Goal: Task Accomplishment & Management: Complete application form

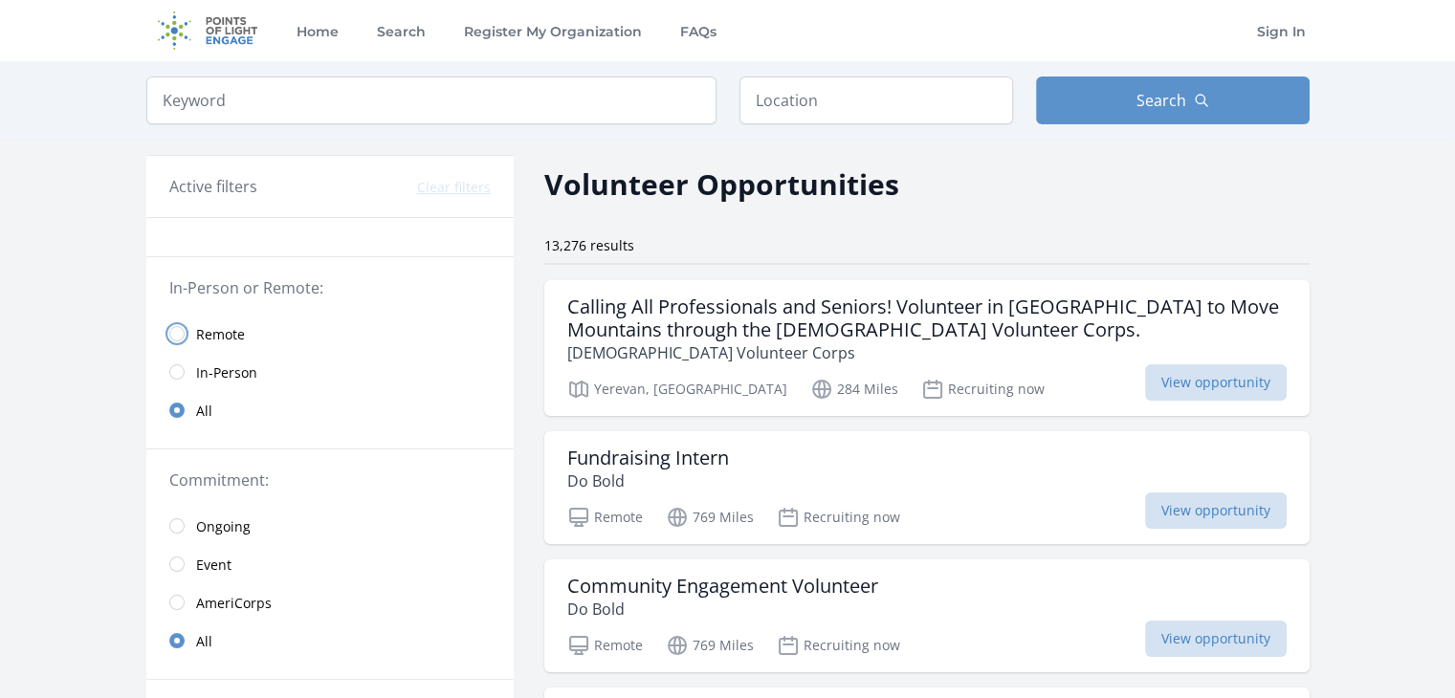
click at [180, 328] on input "radio" at bounding box center [176, 333] width 15 height 15
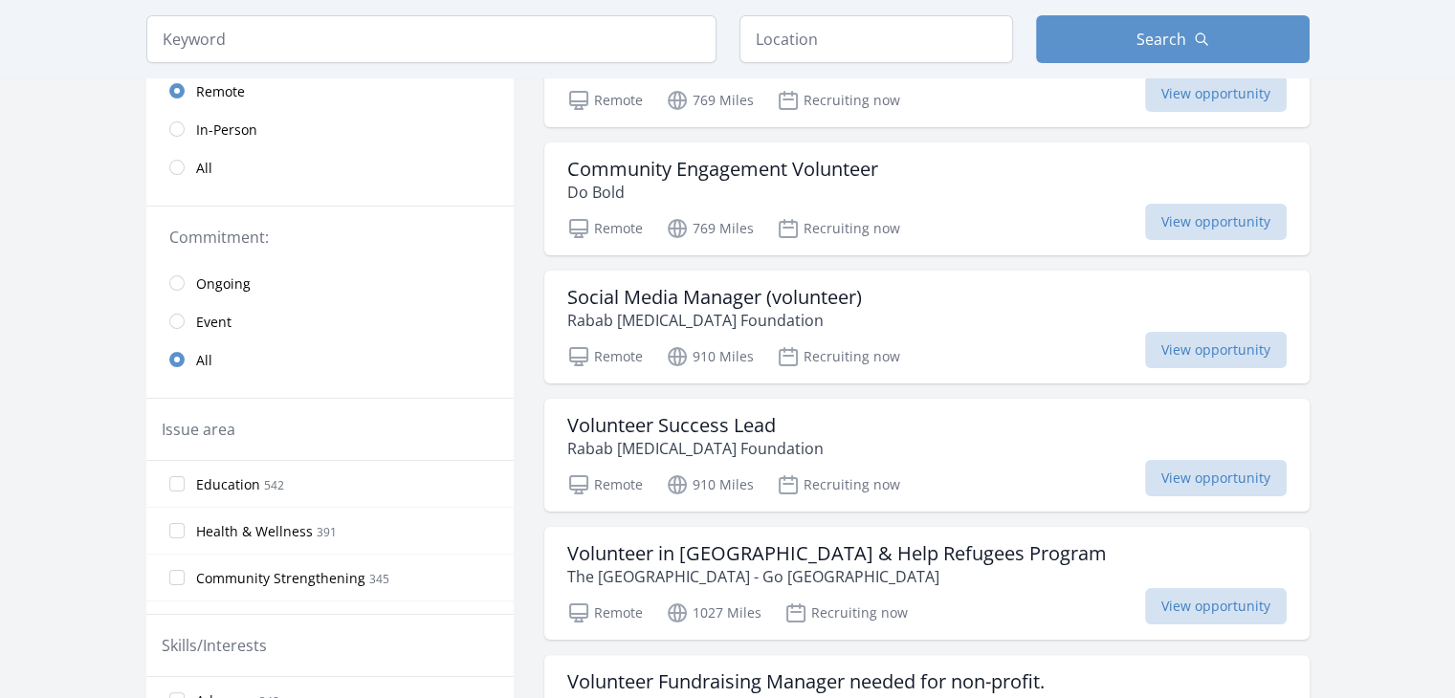
scroll to position [268, 0]
click at [174, 476] on input "Education 542" at bounding box center [176, 481] width 15 height 15
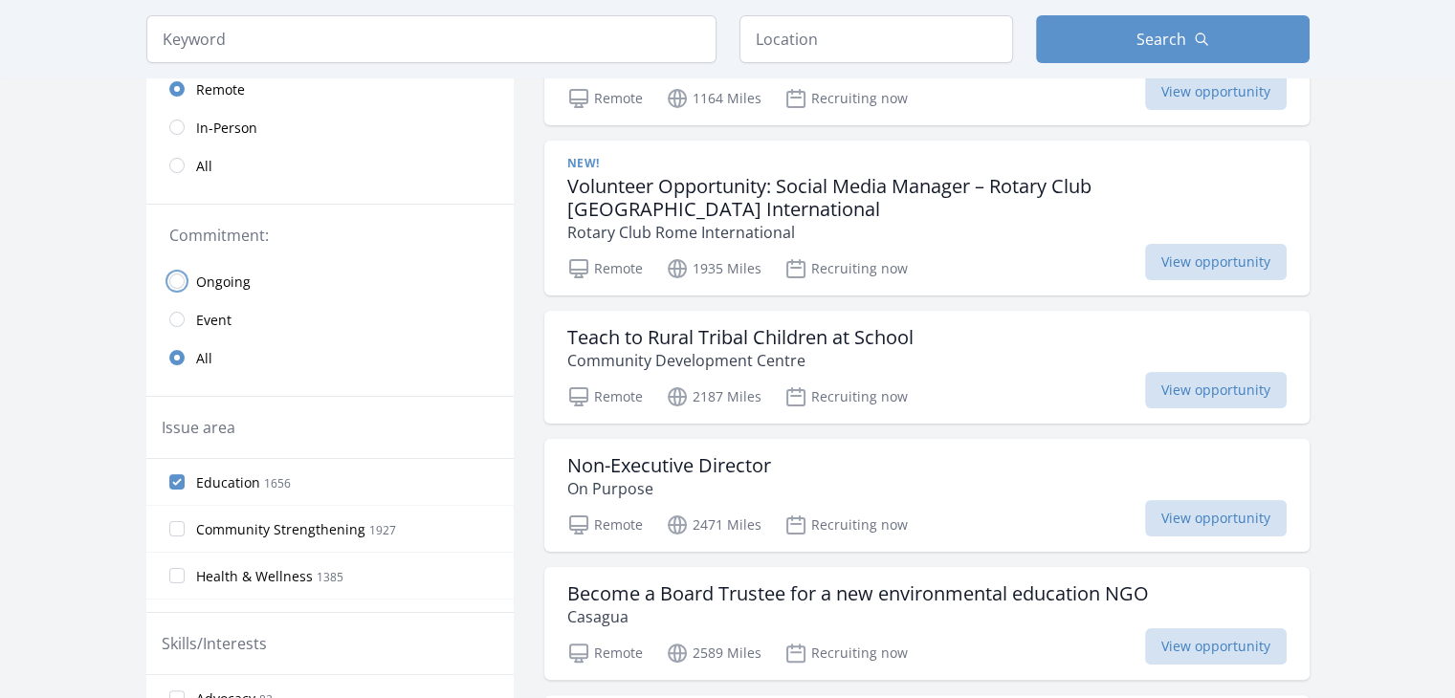
click at [181, 276] on input "radio" at bounding box center [176, 281] width 15 height 15
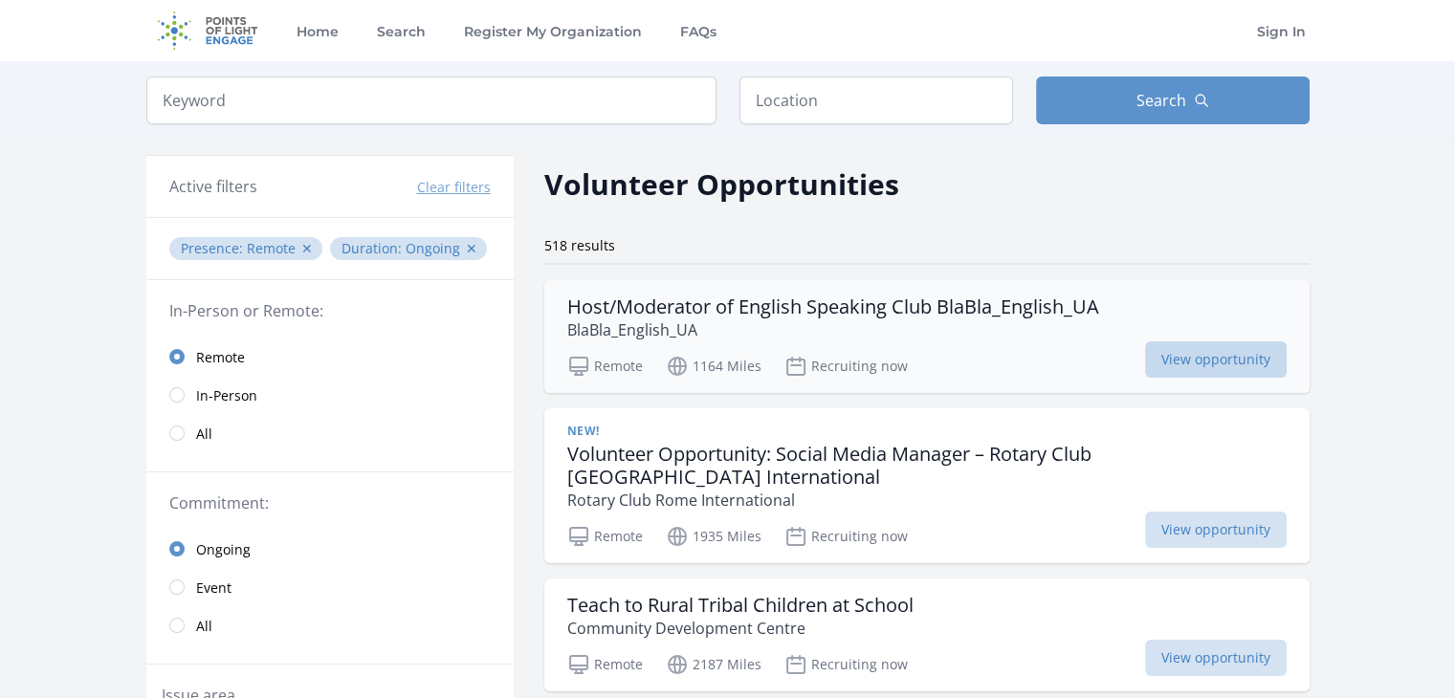
click at [1177, 350] on span "View opportunity" at bounding box center [1216, 359] width 142 height 36
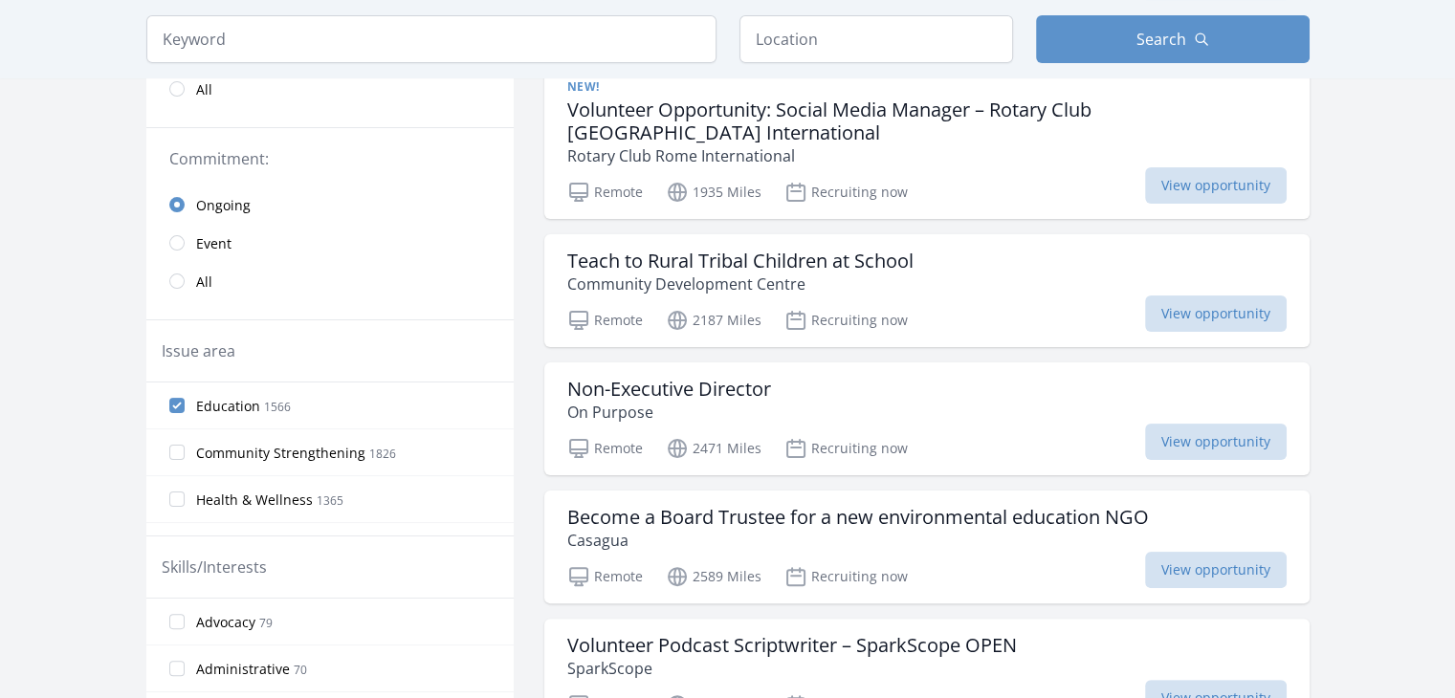
scroll to position [383, 0]
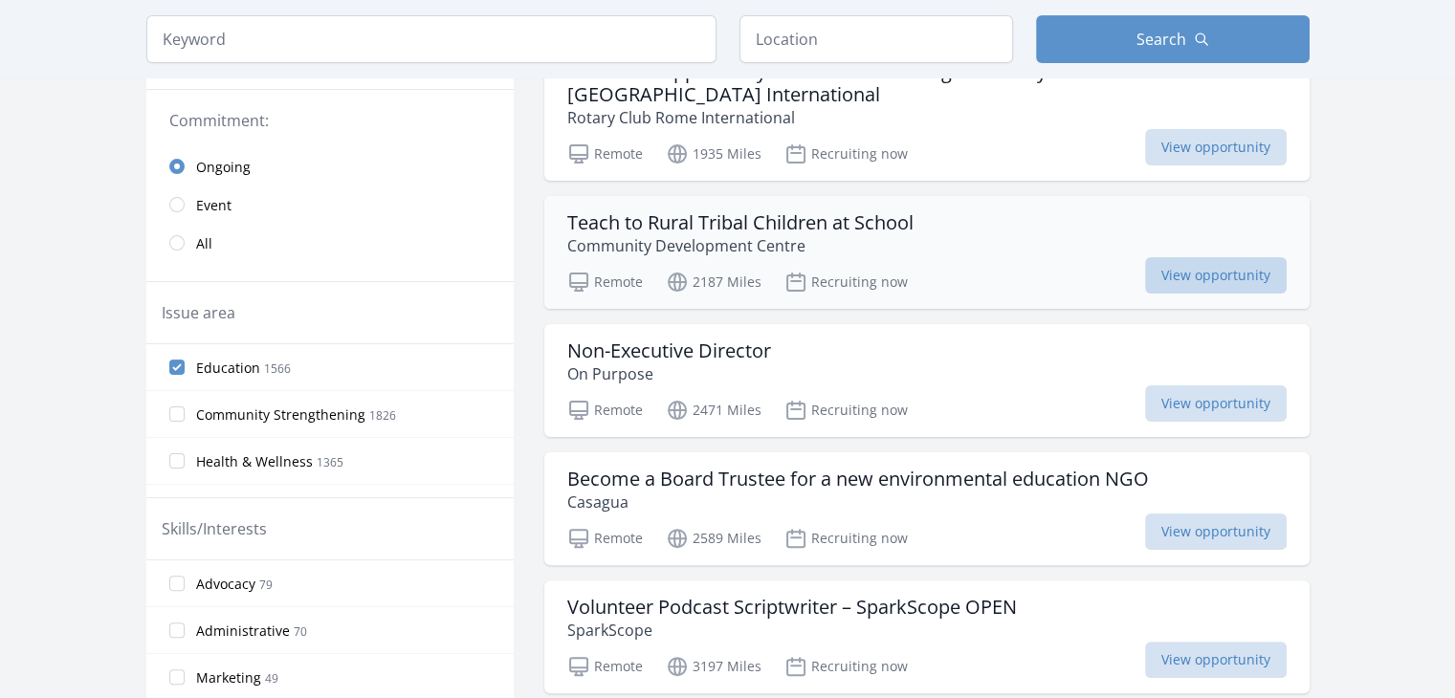
click at [1176, 257] on span "View opportunity" at bounding box center [1216, 275] width 142 height 36
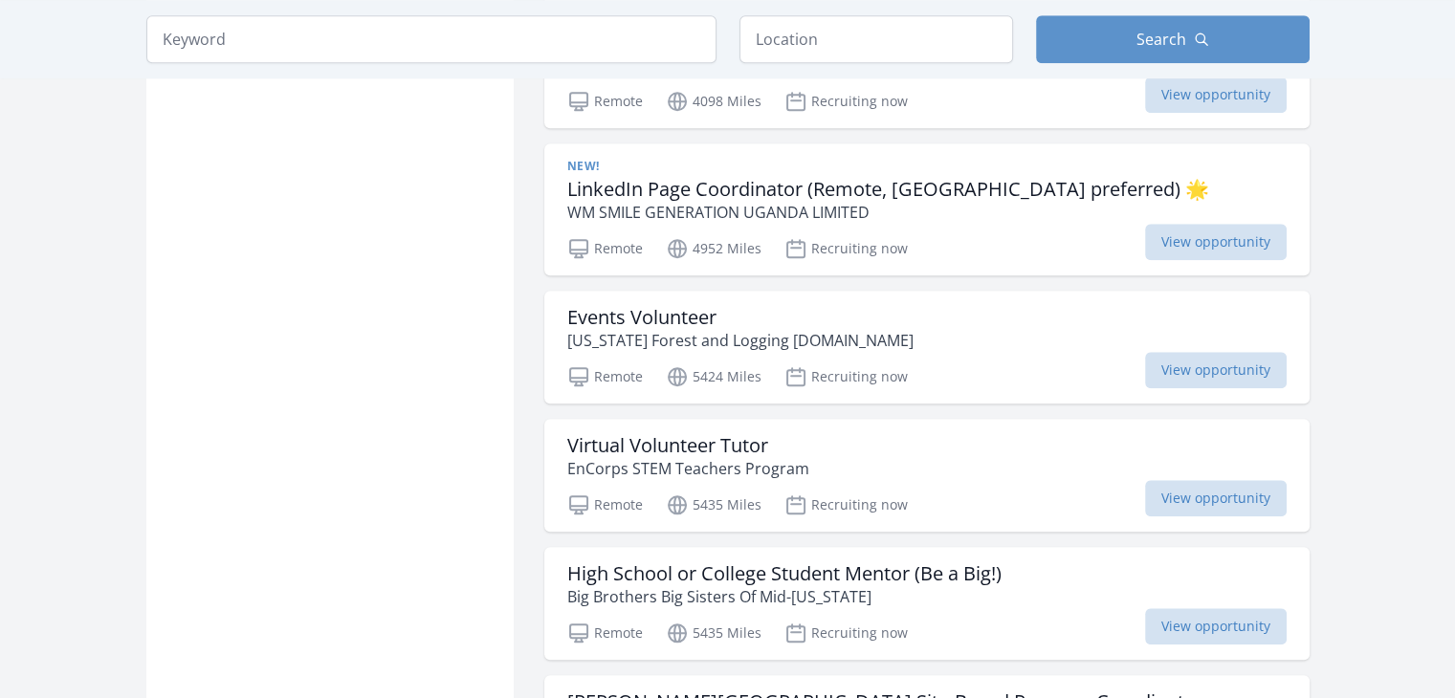
scroll to position [1798, 0]
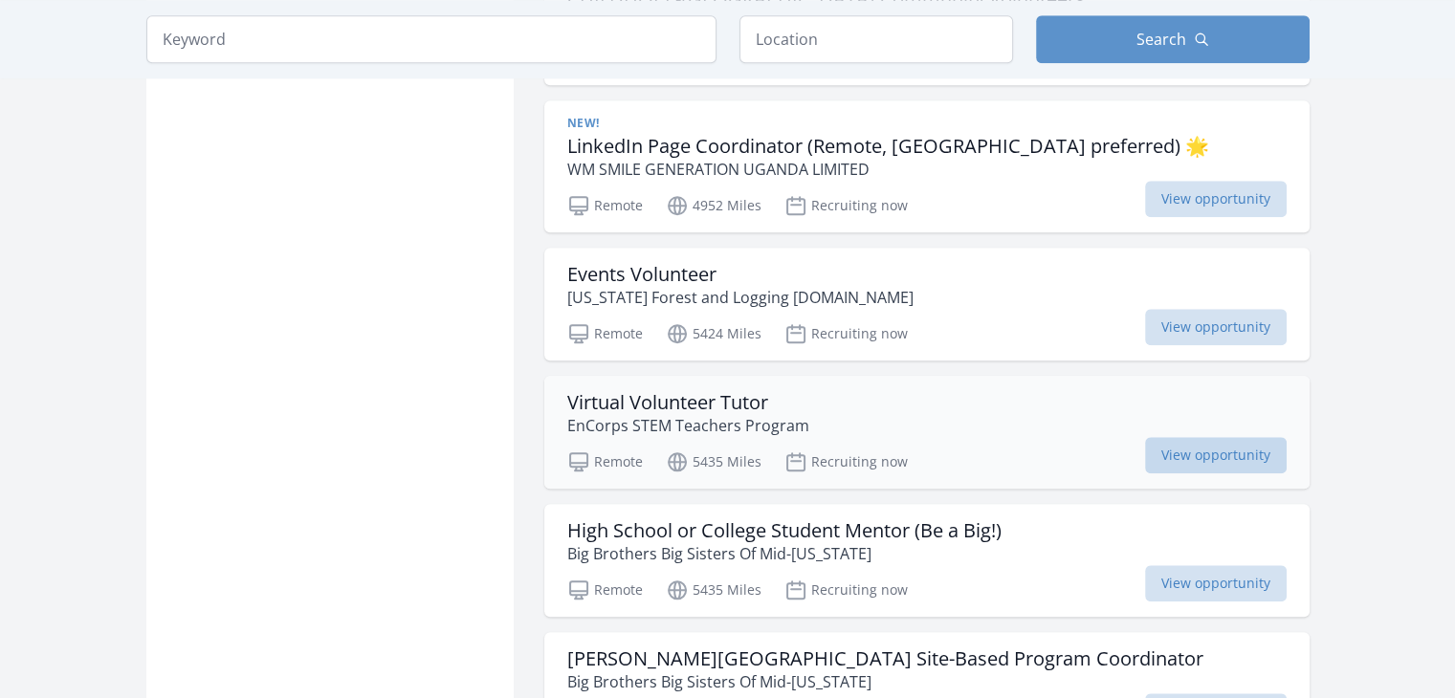
click at [1191, 437] on span "View opportunity" at bounding box center [1216, 455] width 142 height 36
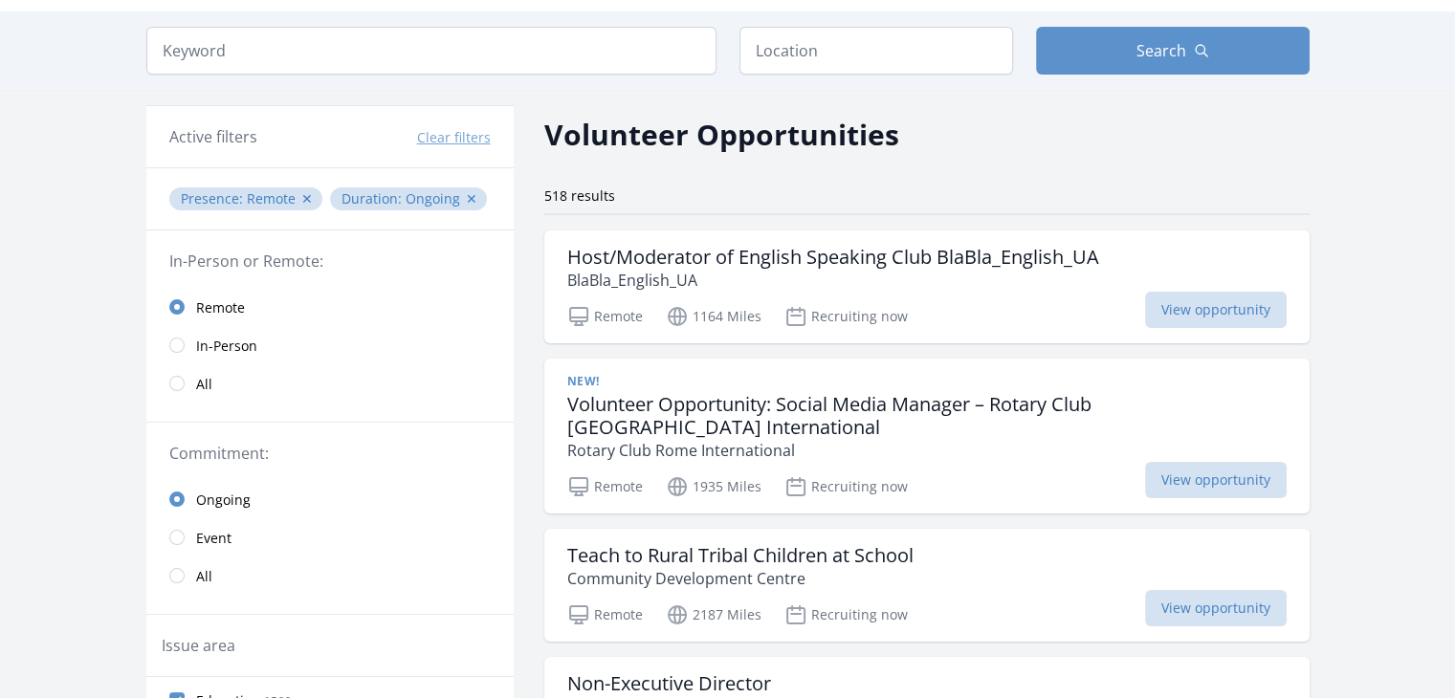
scroll to position [38, 0]
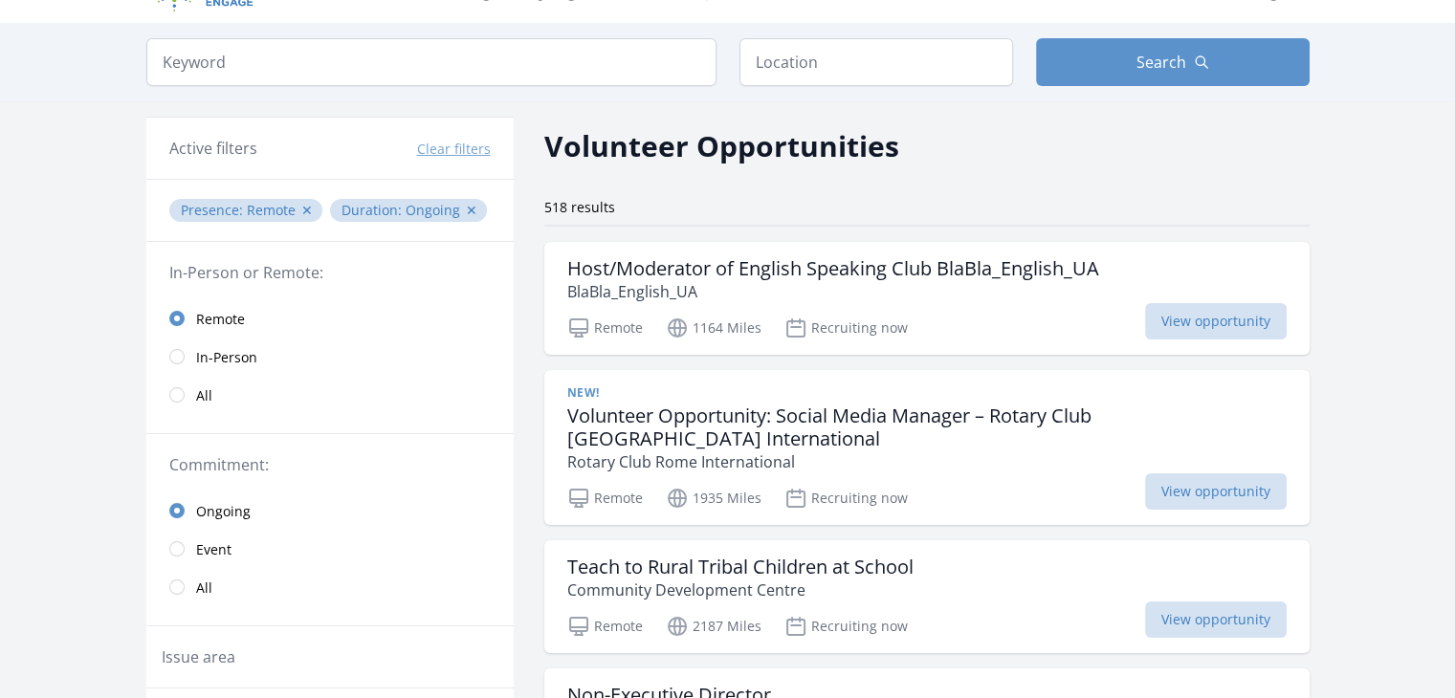
click at [448, 143] on button "Clear filters" at bounding box center [454, 149] width 74 height 19
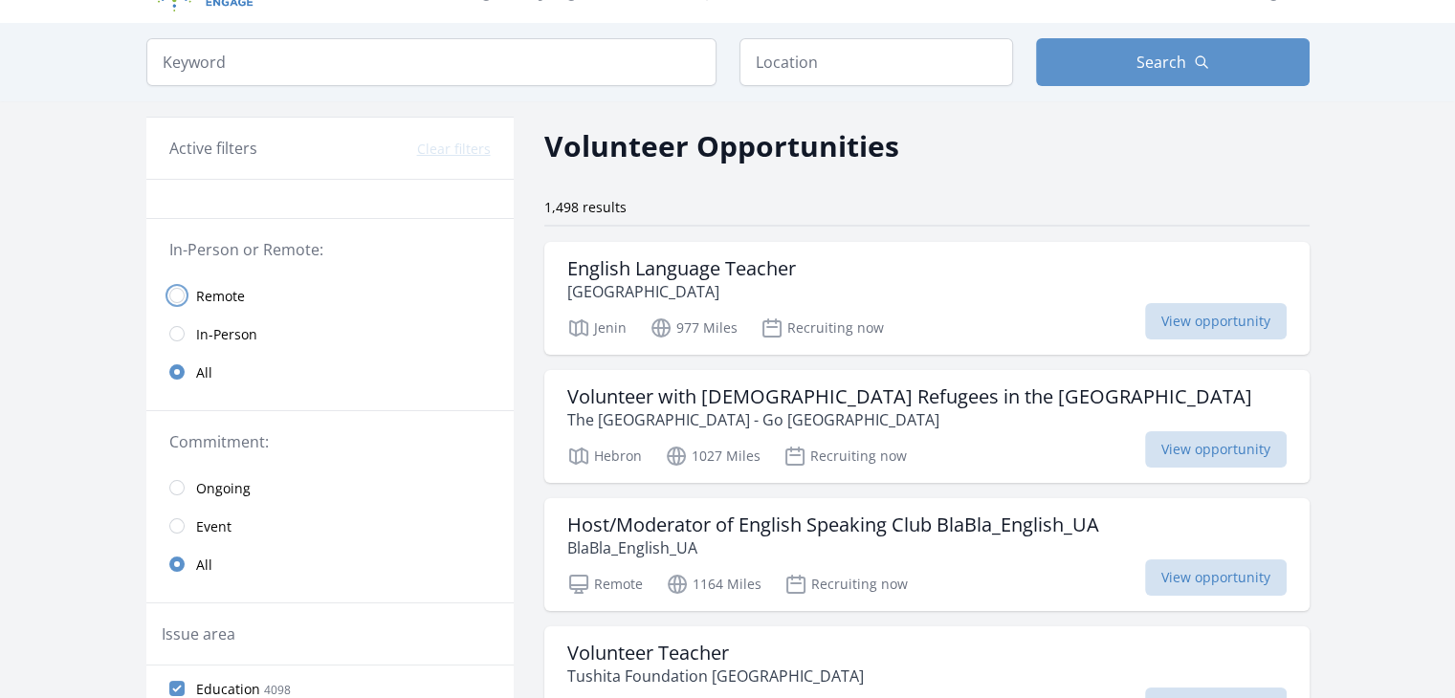
click at [178, 299] on input "radio" at bounding box center [176, 295] width 15 height 15
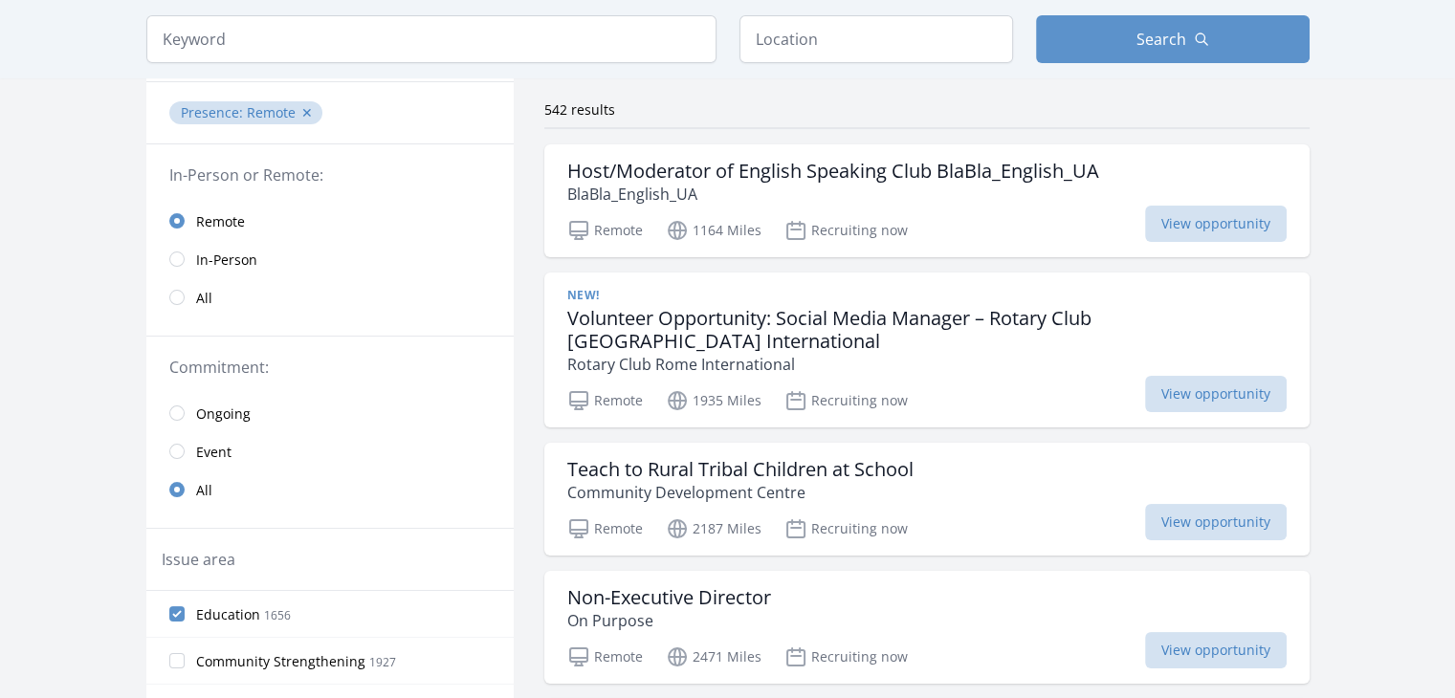
scroll to position [191, 0]
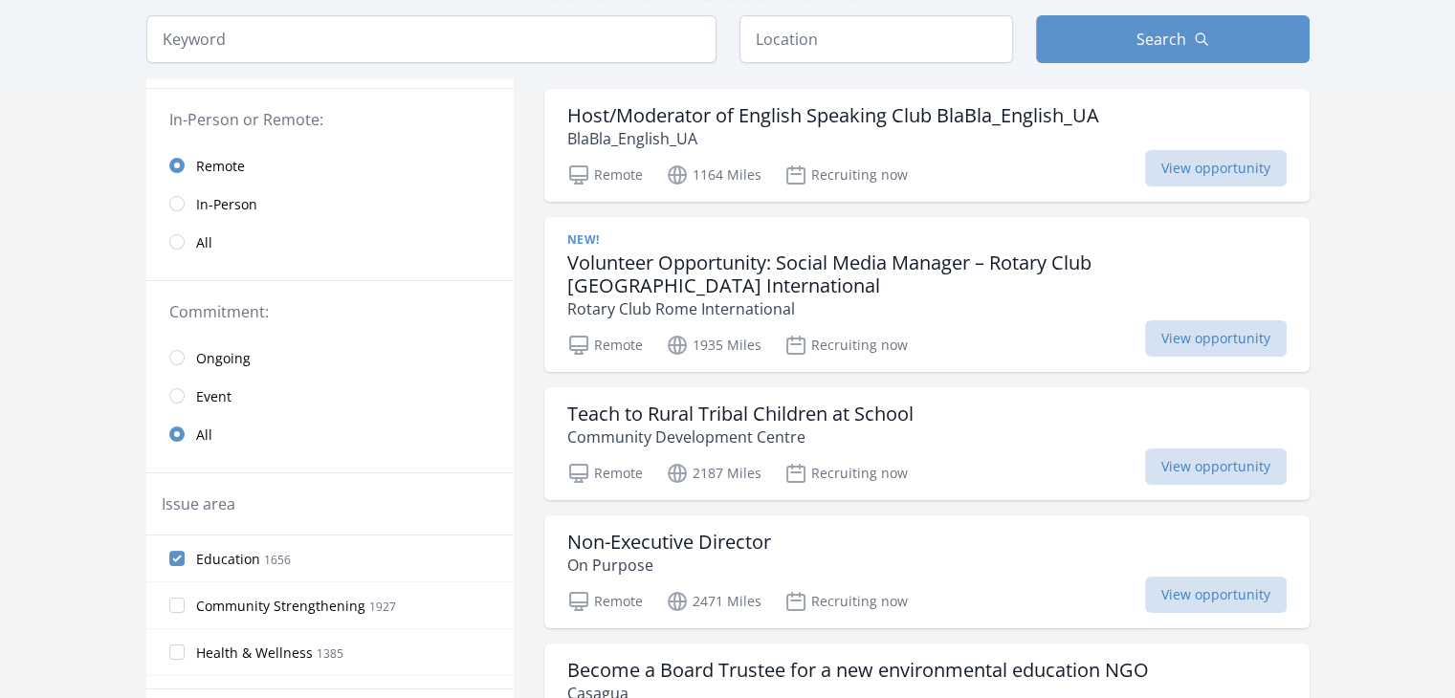
click at [179, 403] on link "Event" at bounding box center [329, 396] width 367 height 38
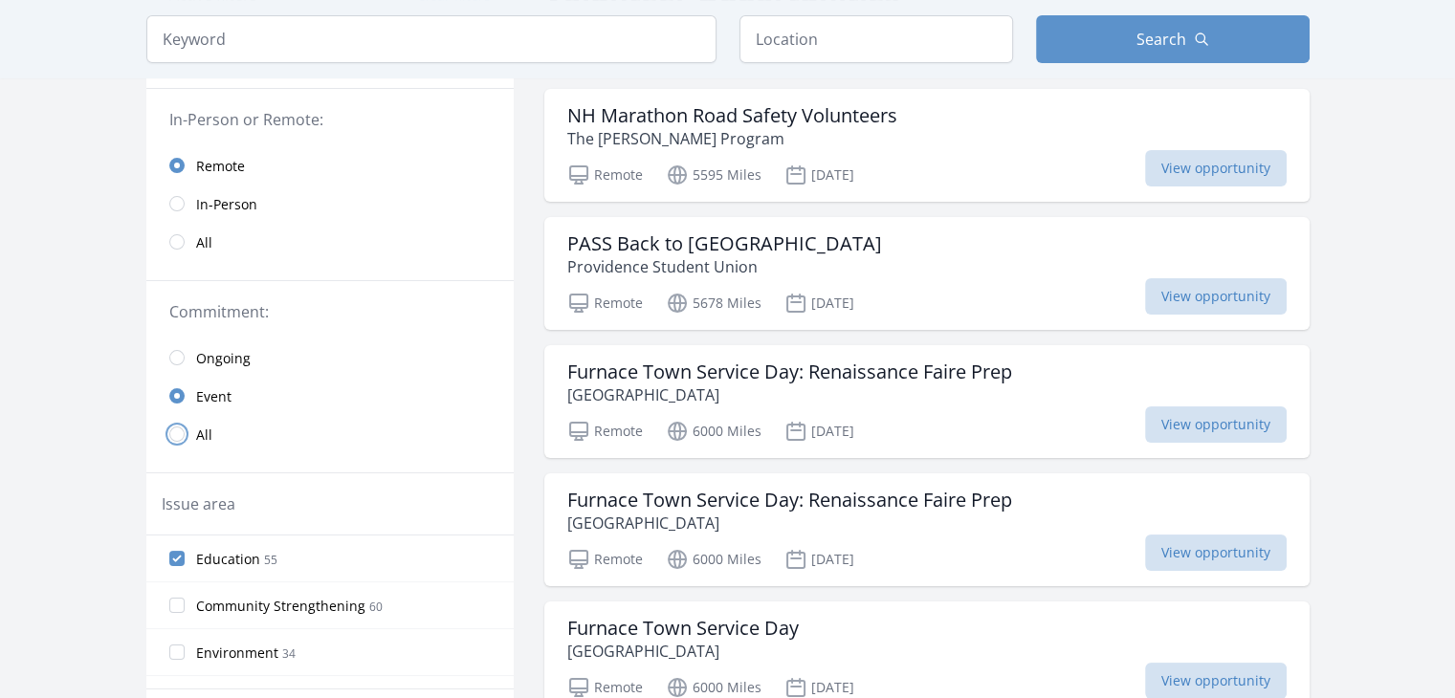
click at [183, 431] on input "radio" at bounding box center [176, 434] width 15 height 15
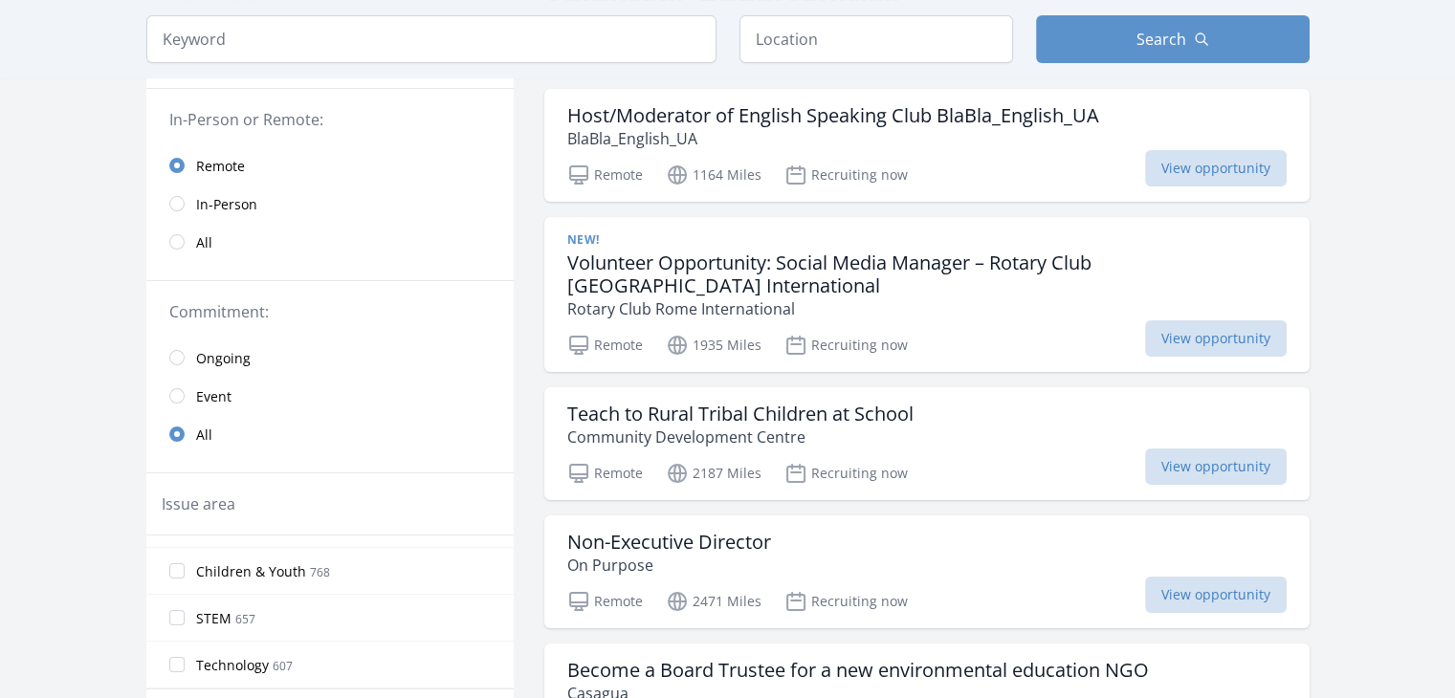
scroll to position [231, 0]
click at [418, 552] on label "Children & Youth 768" at bounding box center [329, 562] width 367 height 38
click at [185, 555] on input "Children & Youth 768" at bounding box center [176, 562] width 15 height 15
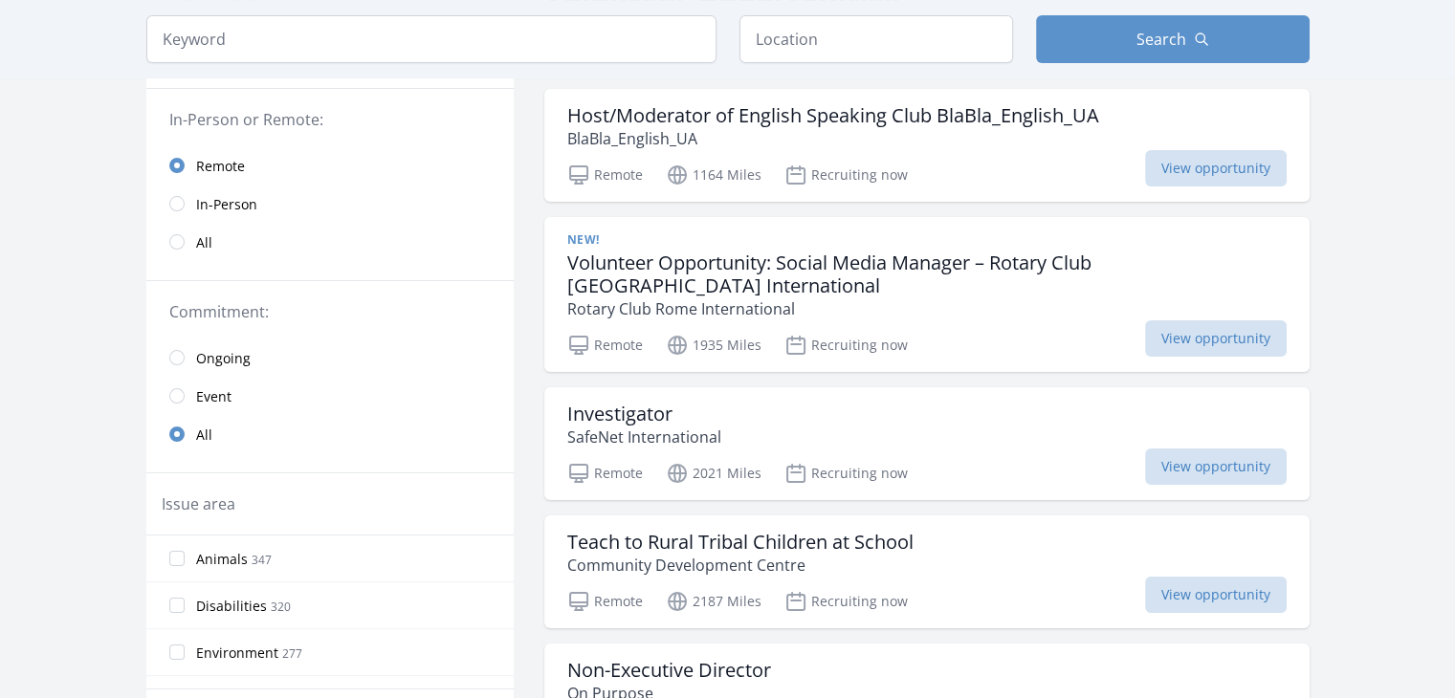
scroll to position [430, 0]
click at [431, 578] on label "Disabilities 320" at bounding box center [329, 597] width 367 height 38
click at [185, 589] on input "Disabilities 320" at bounding box center [176, 596] width 15 height 15
click at [443, 548] on label "Mentoring 121" at bounding box center [329, 558] width 367 height 38
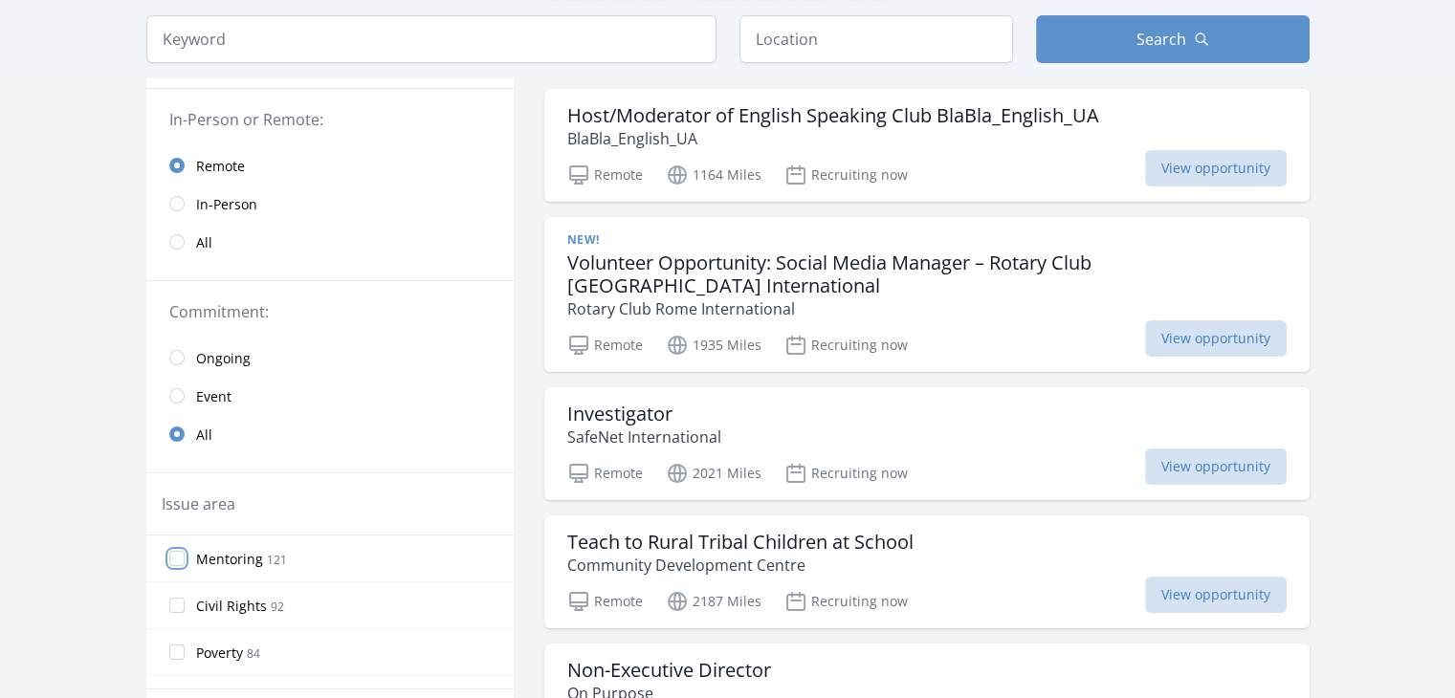
click at [185, 551] on input "Mentoring 121" at bounding box center [176, 558] width 15 height 15
click at [467, 614] on label "Adult Education 26" at bounding box center [329, 624] width 367 height 38
click at [185, 617] on input "Adult Education 26" at bounding box center [176, 624] width 15 height 15
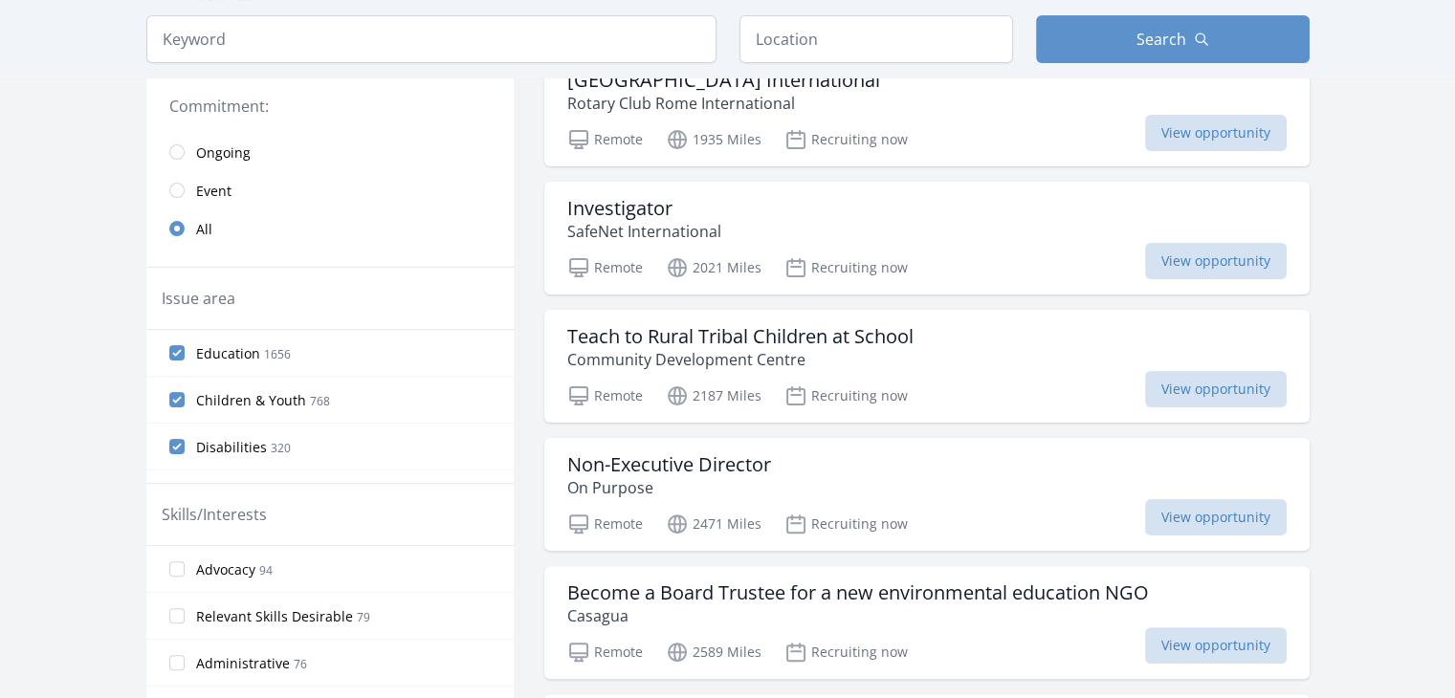
scroll to position [421, 0]
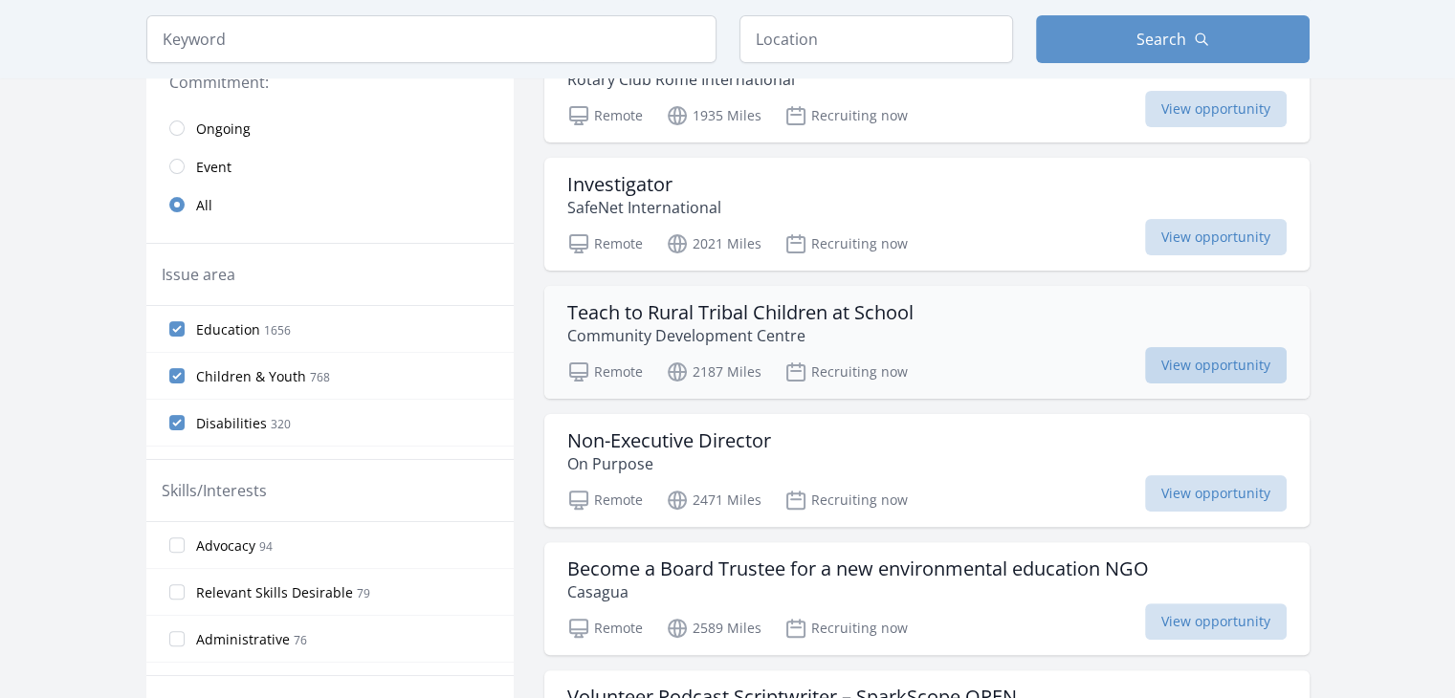
click at [1180, 349] on span "View opportunity" at bounding box center [1216, 365] width 142 height 36
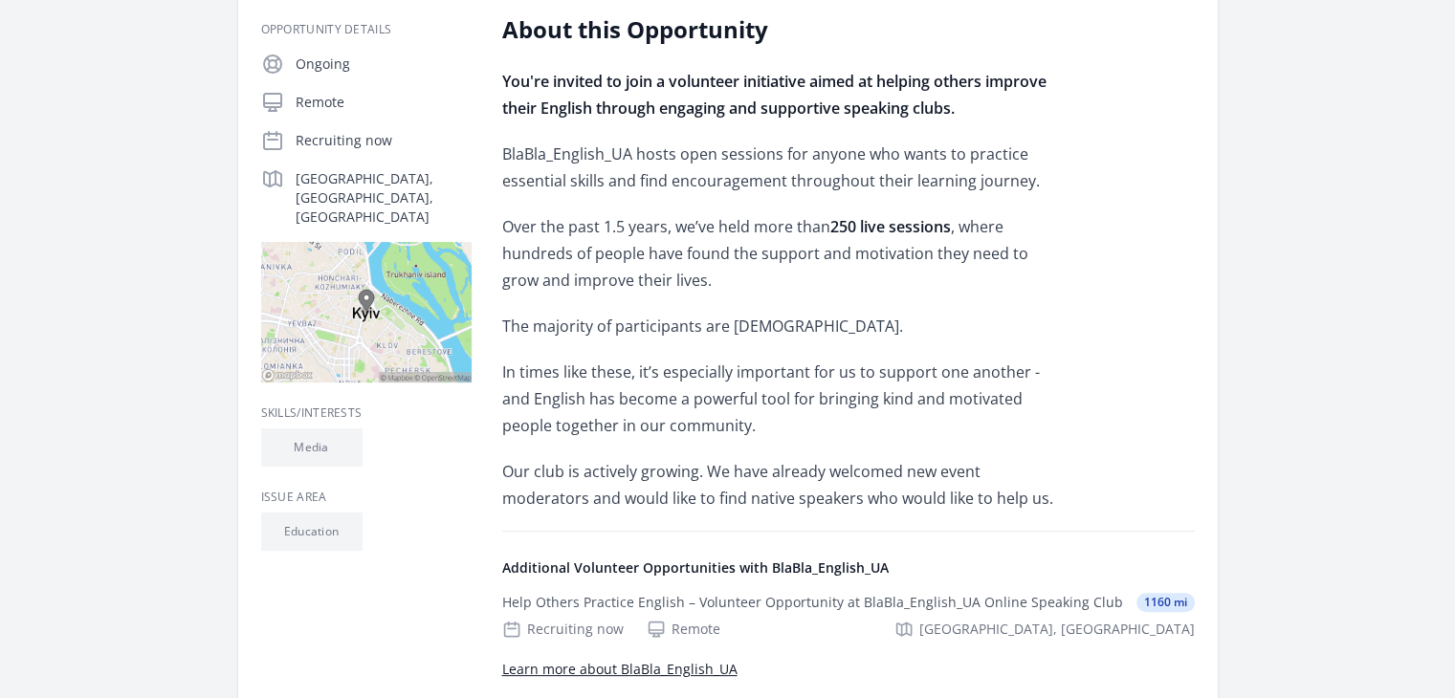
scroll to position [421, 0]
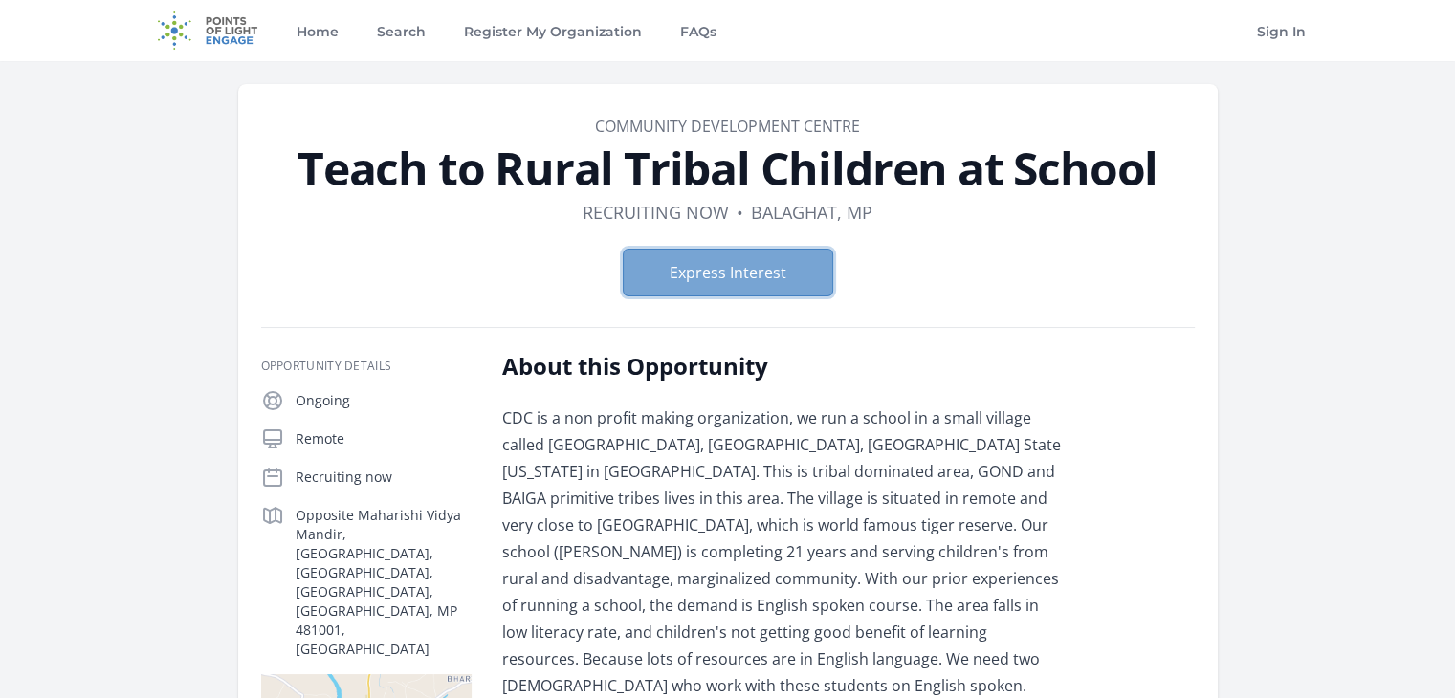
click at [725, 274] on button "Express Interest" at bounding box center [728, 273] width 210 height 48
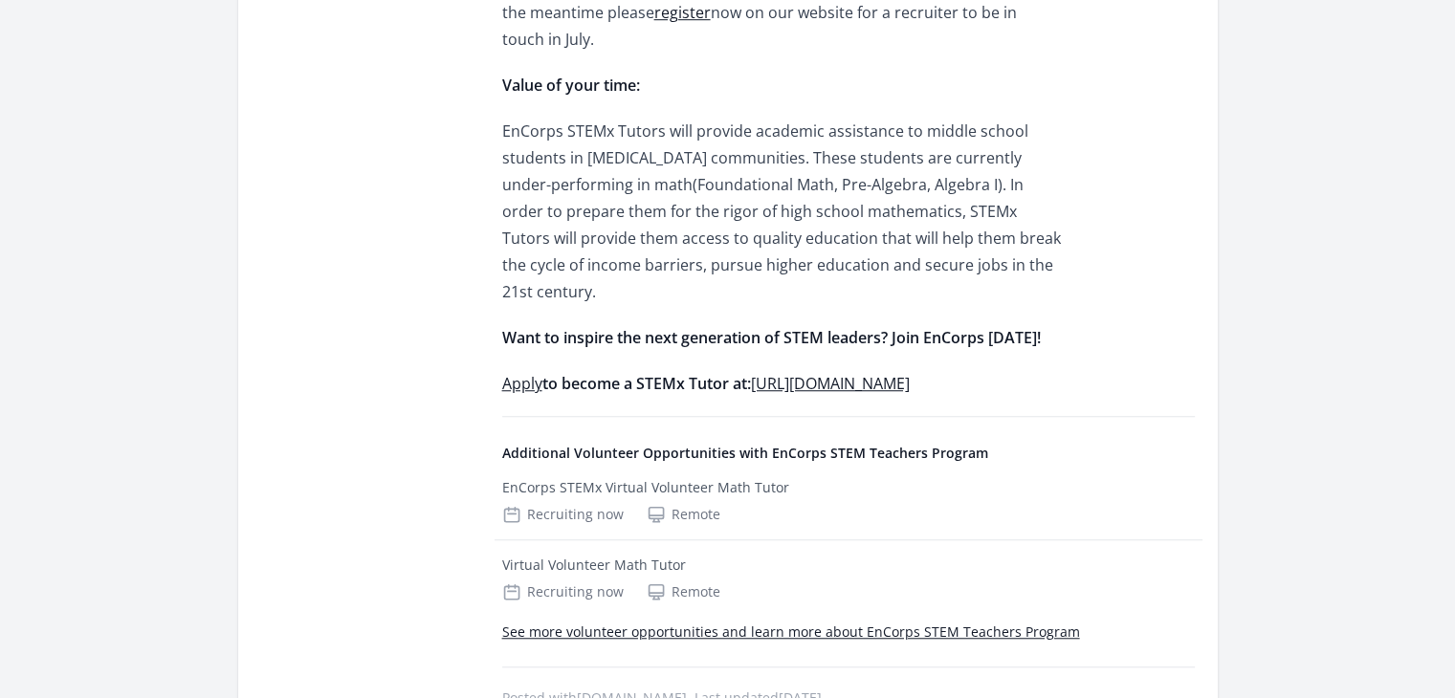
scroll to position [1377, 0]
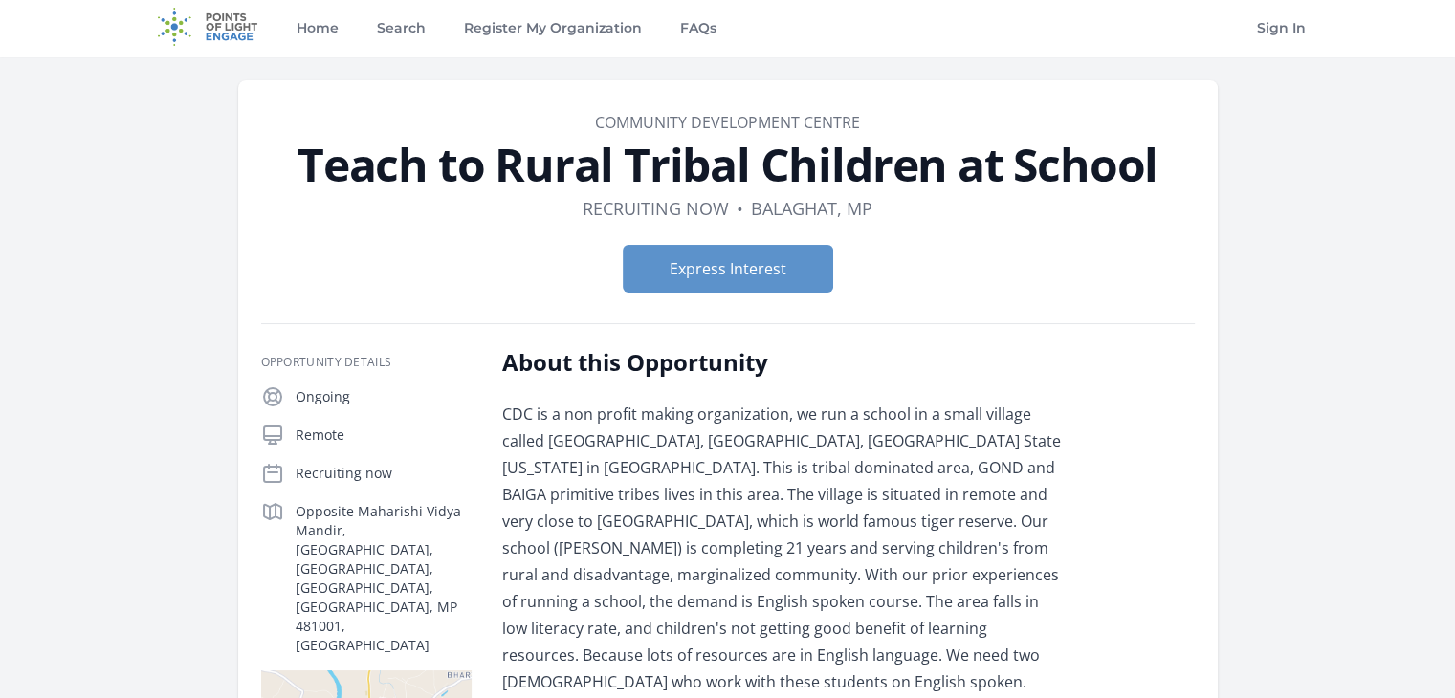
scroll to position [2, 0]
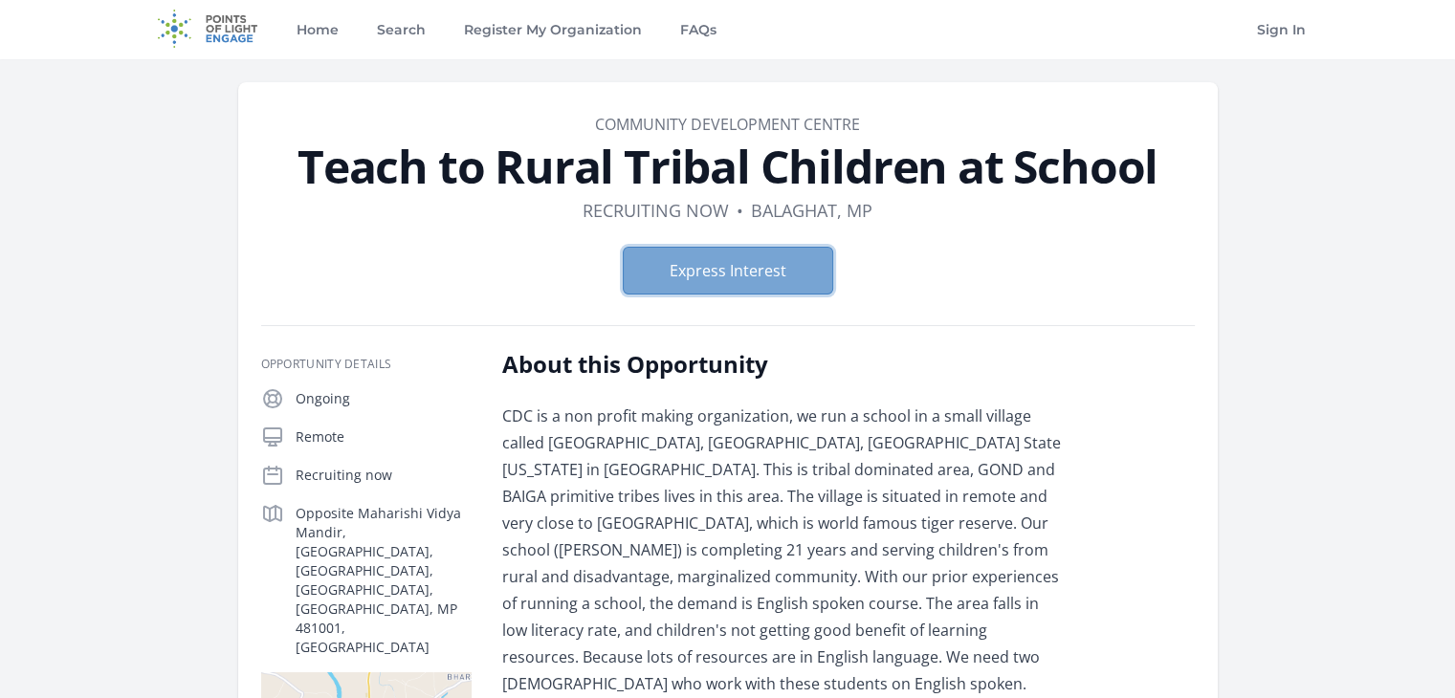
click at [782, 264] on button "Express Interest" at bounding box center [728, 271] width 210 height 48
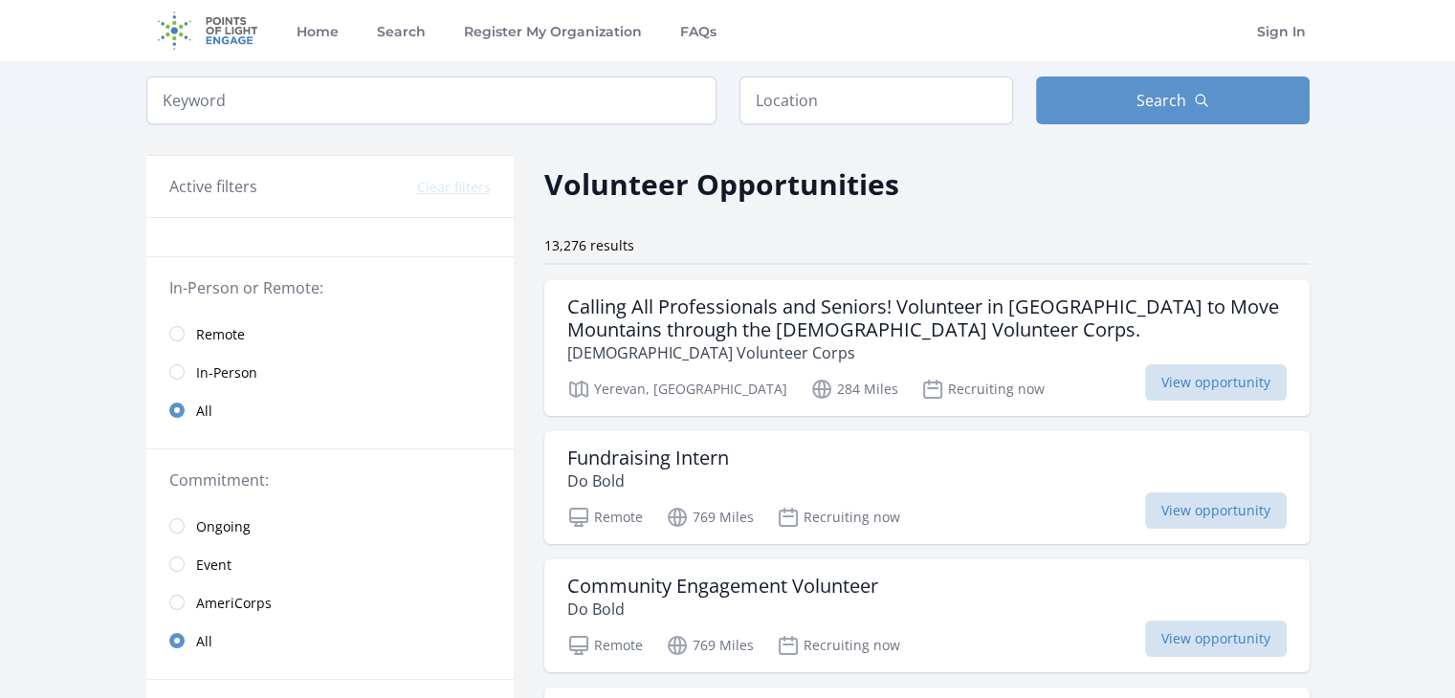
click at [185, 330] on link "Remote" at bounding box center [329, 334] width 367 height 38
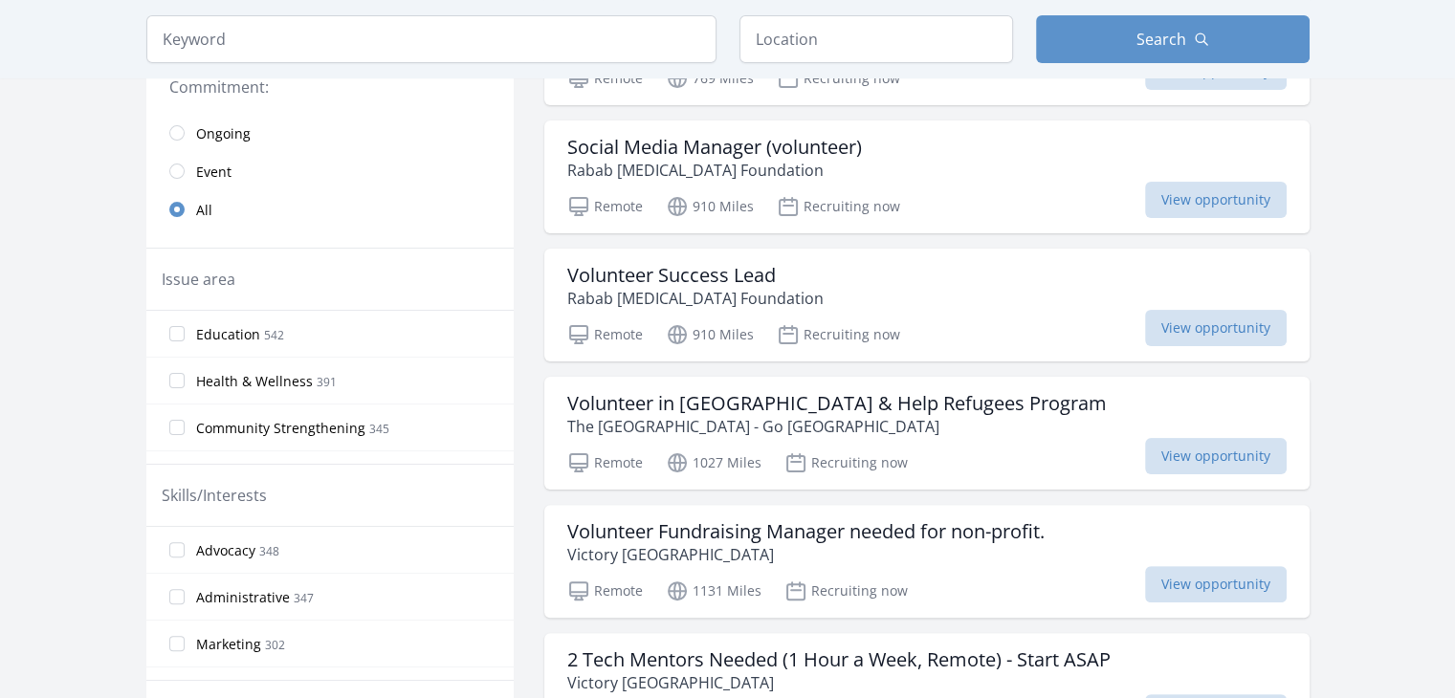
scroll to position [497, 0]
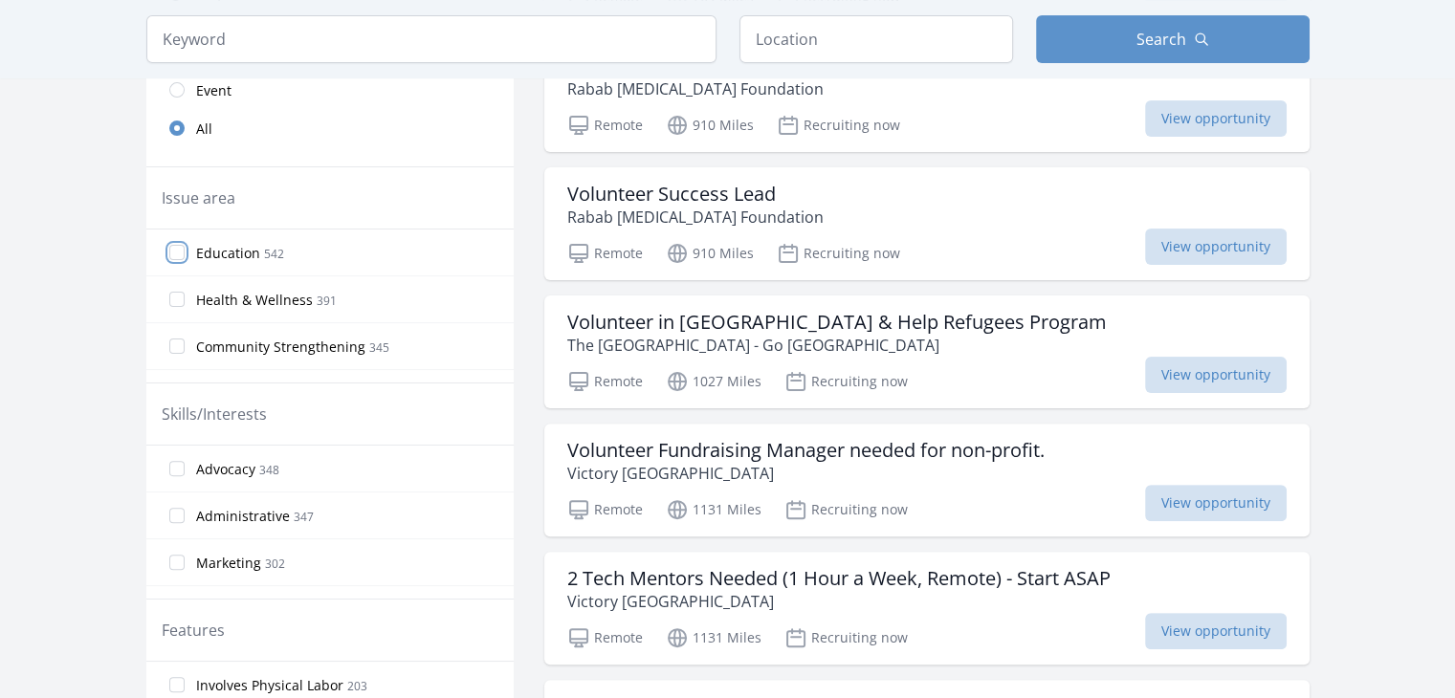
click at [176, 245] on input "Education 542" at bounding box center [176, 252] width 15 height 15
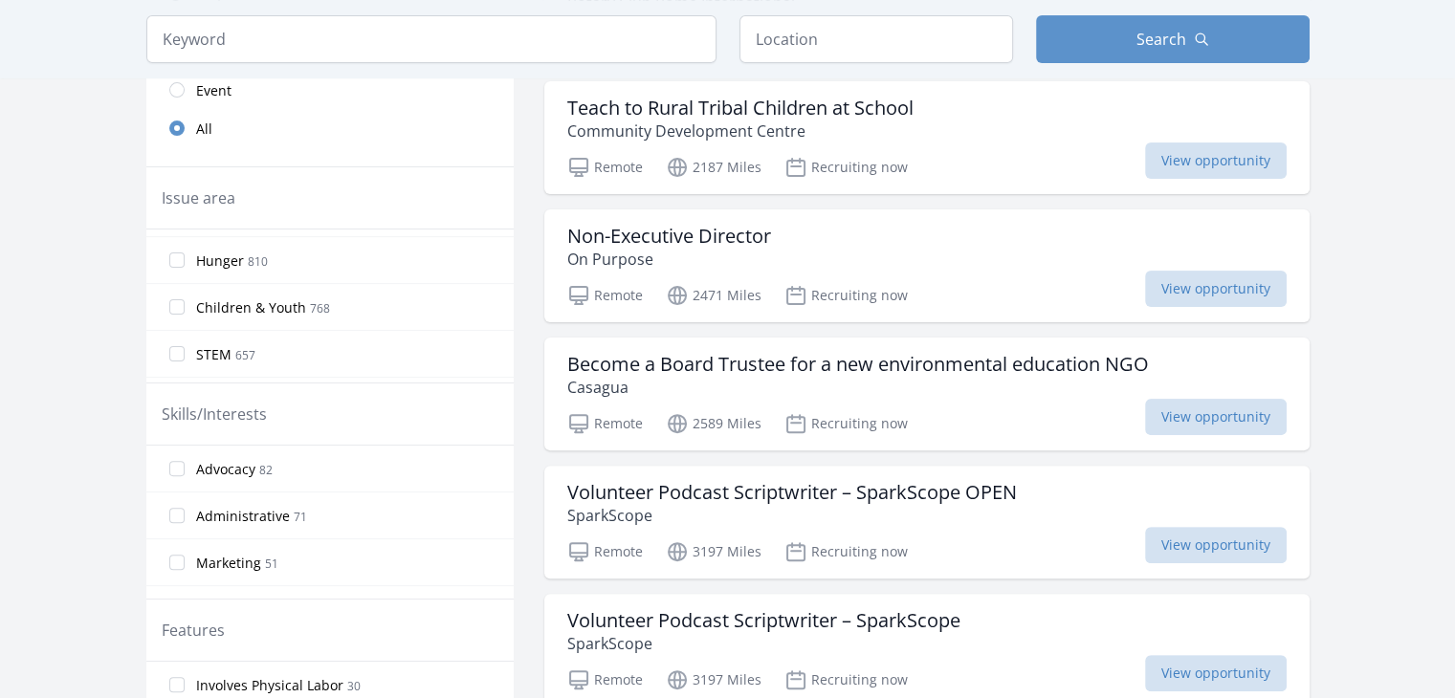
scroll to position [188, 0]
click at [453, 279] on label "Children & Youth 768" at bounding box center [329, 298] width 367 height 38
click at [185, 291] on input "Children & Youth 768" at bounding box center [176, 298] width 15 height 15
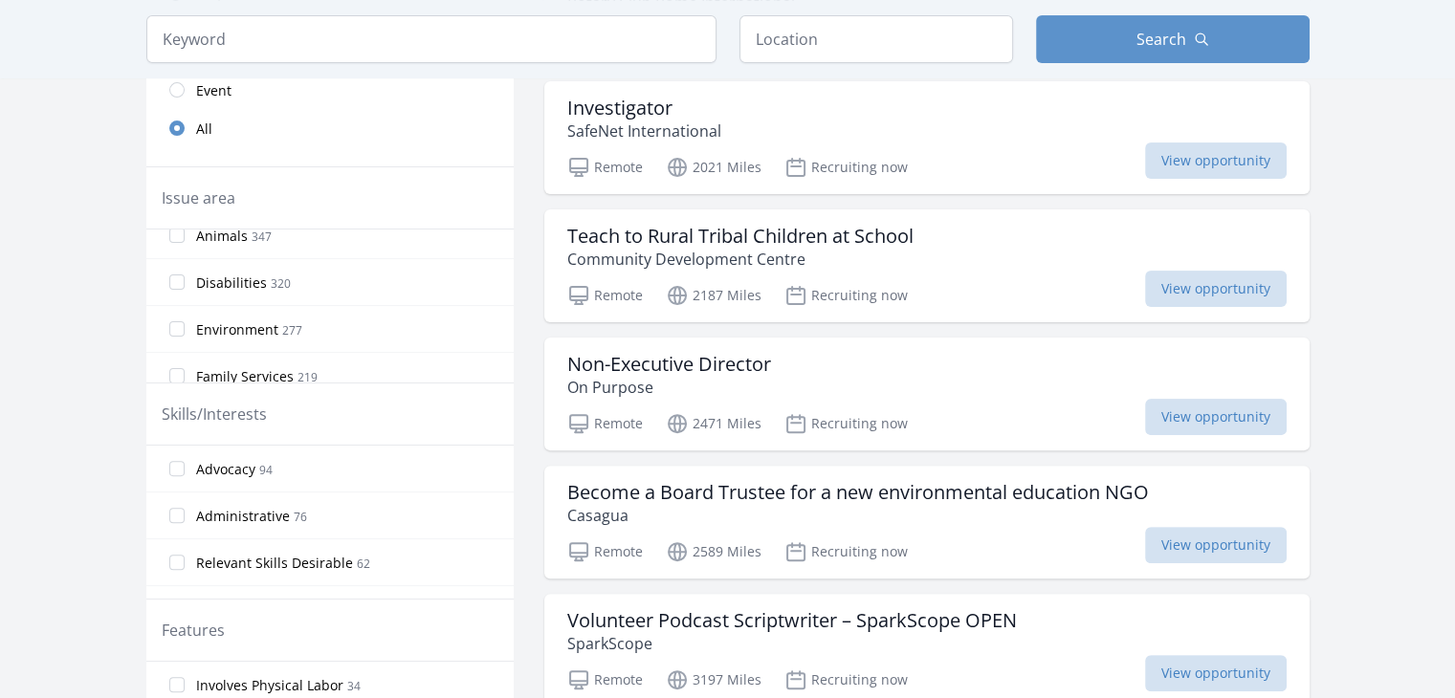
scroll to position [447, 0]
click at [412, 263] on label "Disabilities 320" at bounding box center [329, 274] width 367 height 38
click at [185, 267] on input "Disabilities 320" at bounding box center [176, 274] width 15 height 15
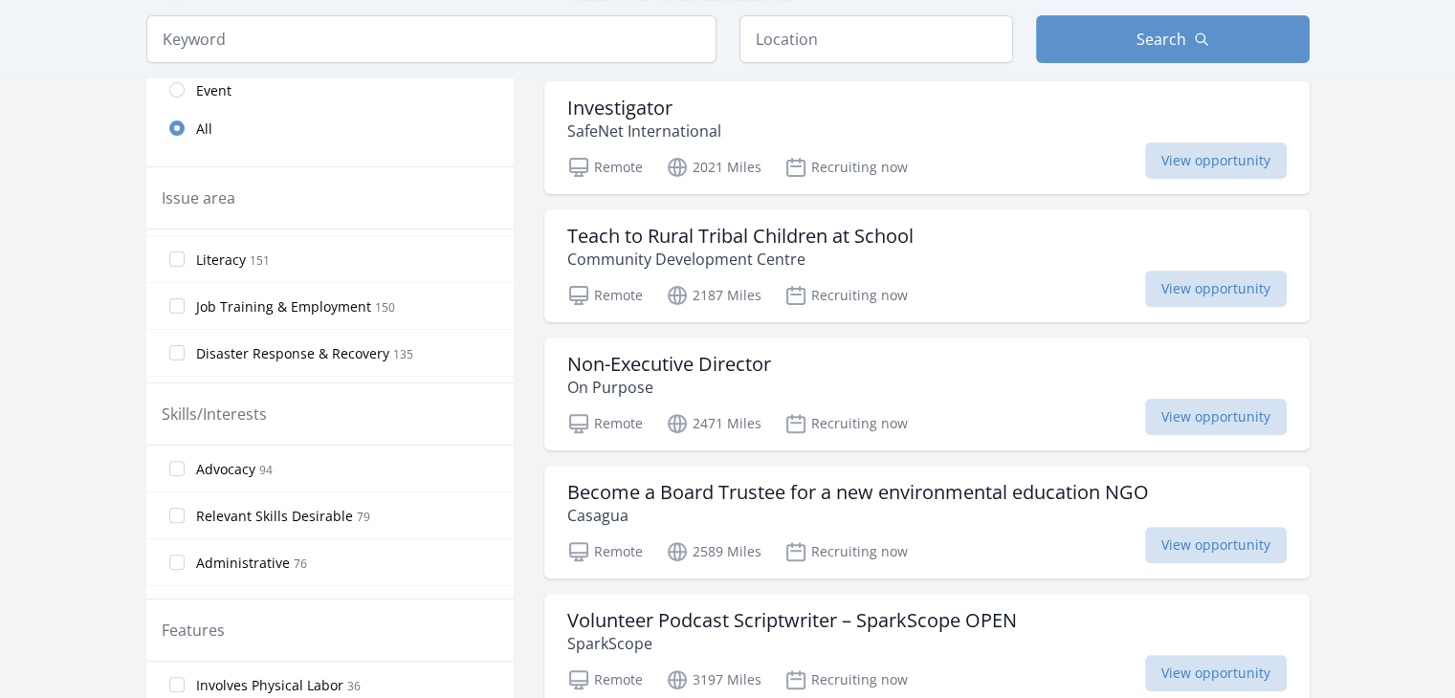
scroll to position [654, 0]
click at [440, 289] on label "Literacy 151" at bounding box center [329, 301] width 367 height 38
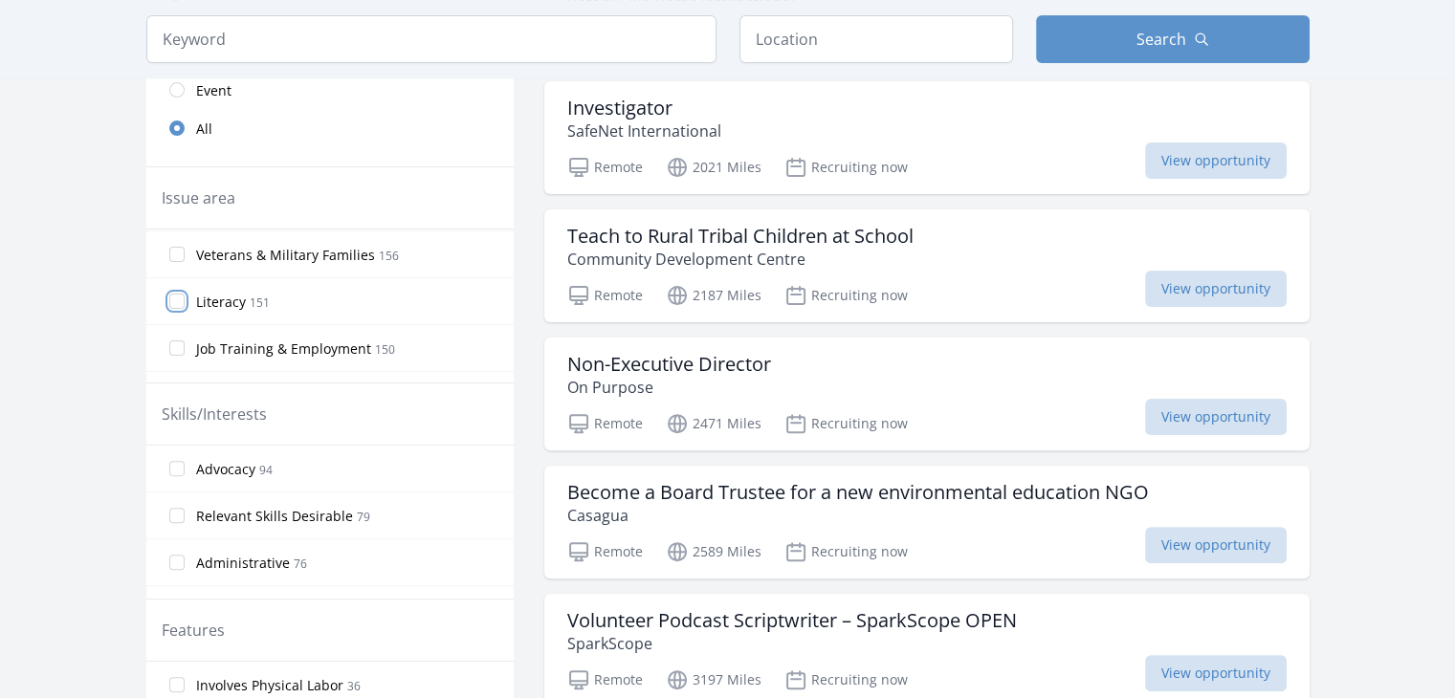
click at [185, 294] on input "Literacy 151" at bounding box center [176, 301] width 15 height 15
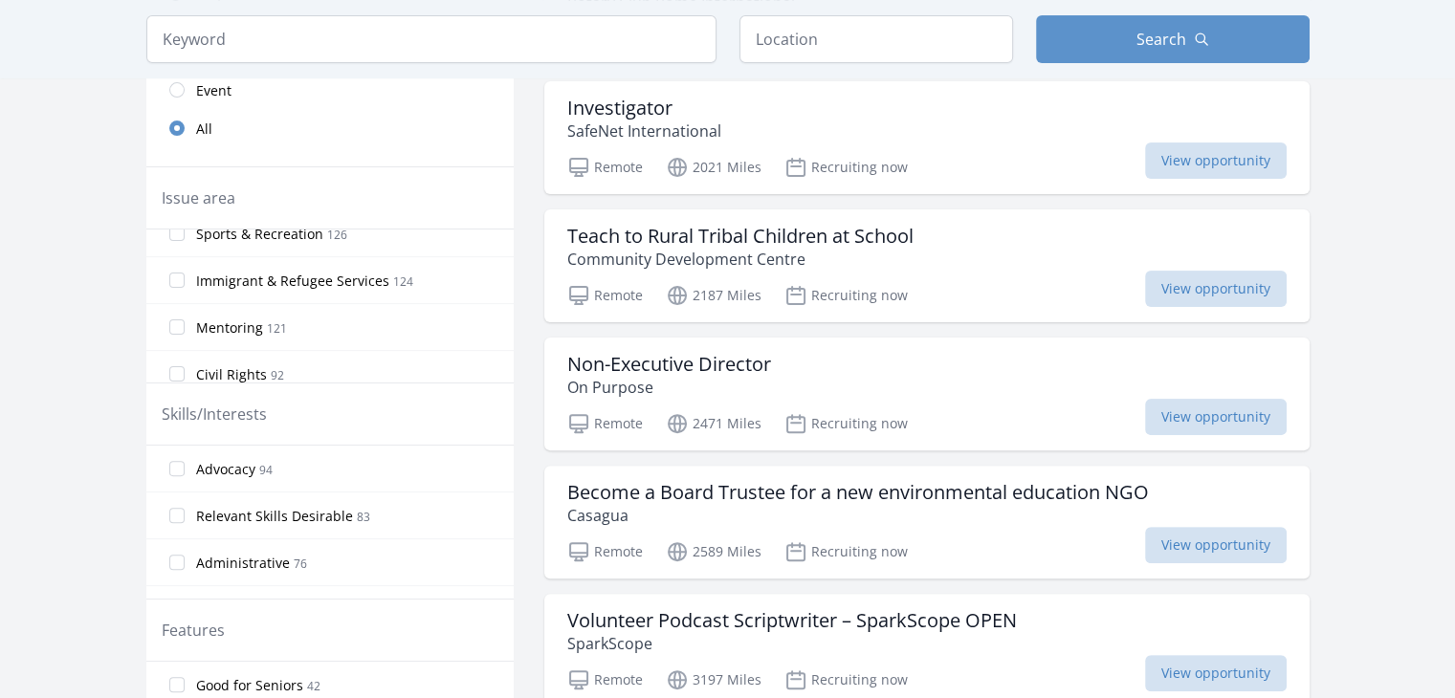
scroll to position [912, 0]
click at [427, 258] on label "Mentoring 121" at bounding box center [329, 277] width 367 height 38
click at [185, 270] on input "Mentoring 121" at bounding box center [176, 277] width 15 height 15
click at [440, 299] on label "Adult Education 26" at bounding box center [329, 318] width 367 height 38
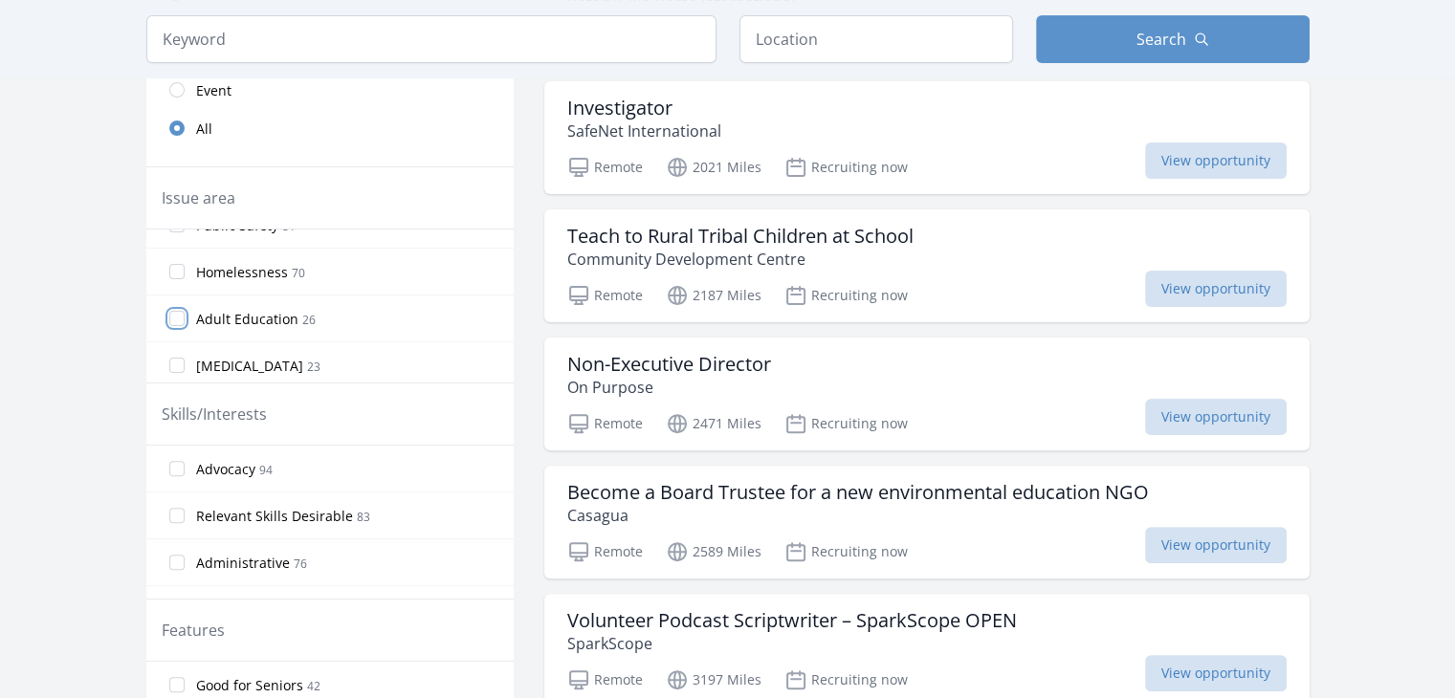
click at [185, 311] on input "Adult Education 26" at bounding box center [176, 318] width 15 height 15
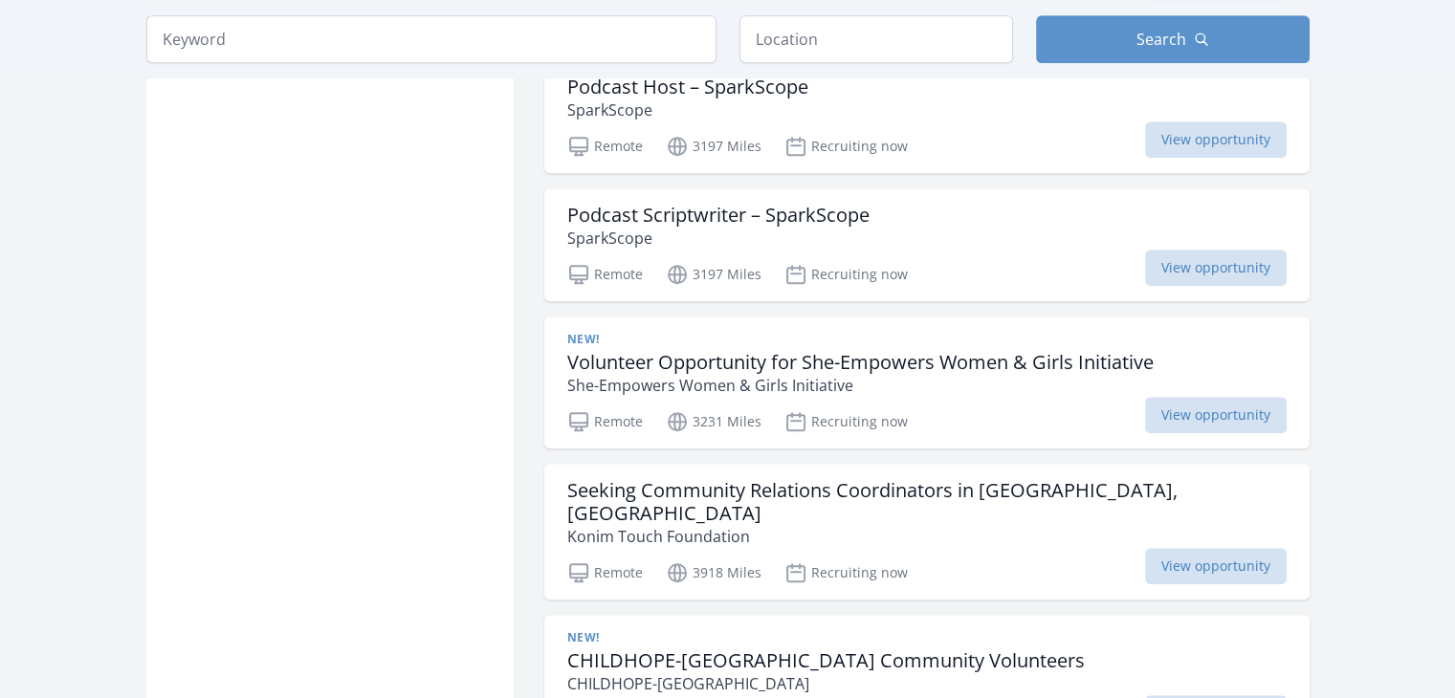
scroll to position [1454, 0]
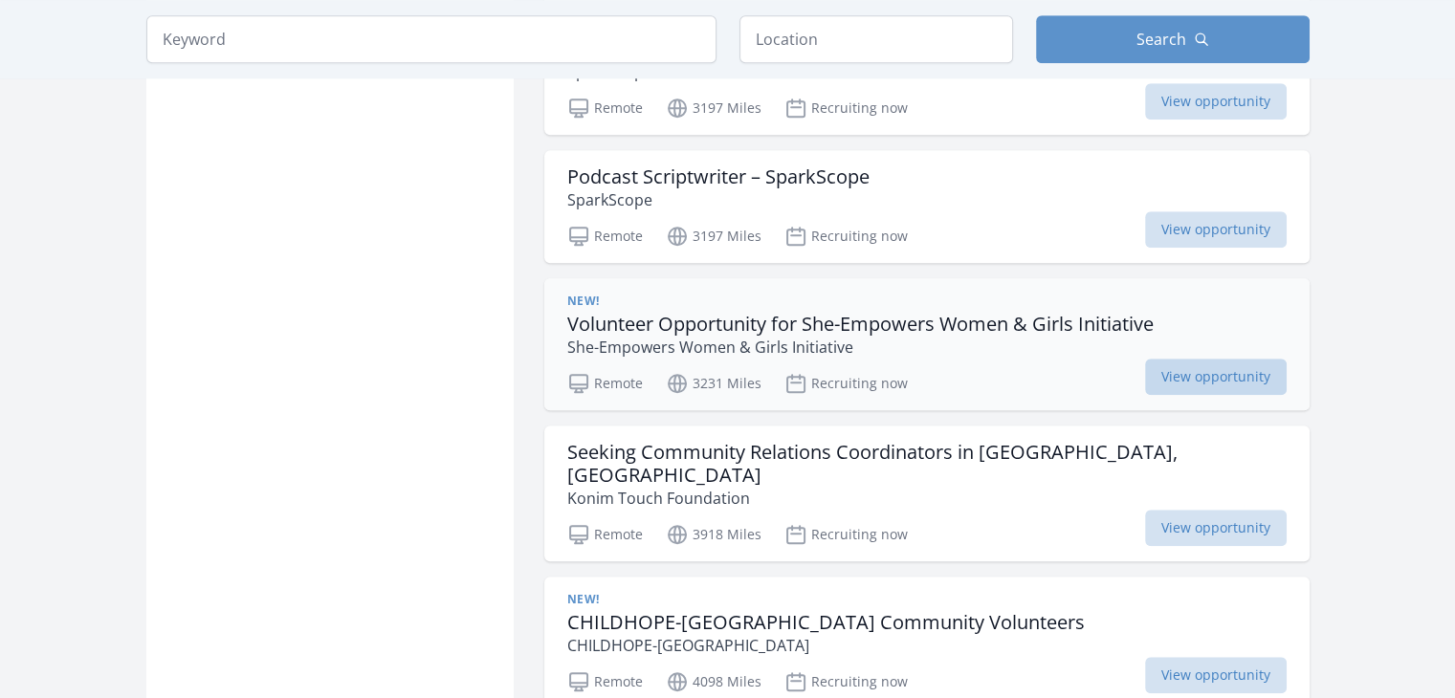
click at [1236, 359] on span "View opportunity" at bounding box center [1216, 377] width 142 height 36
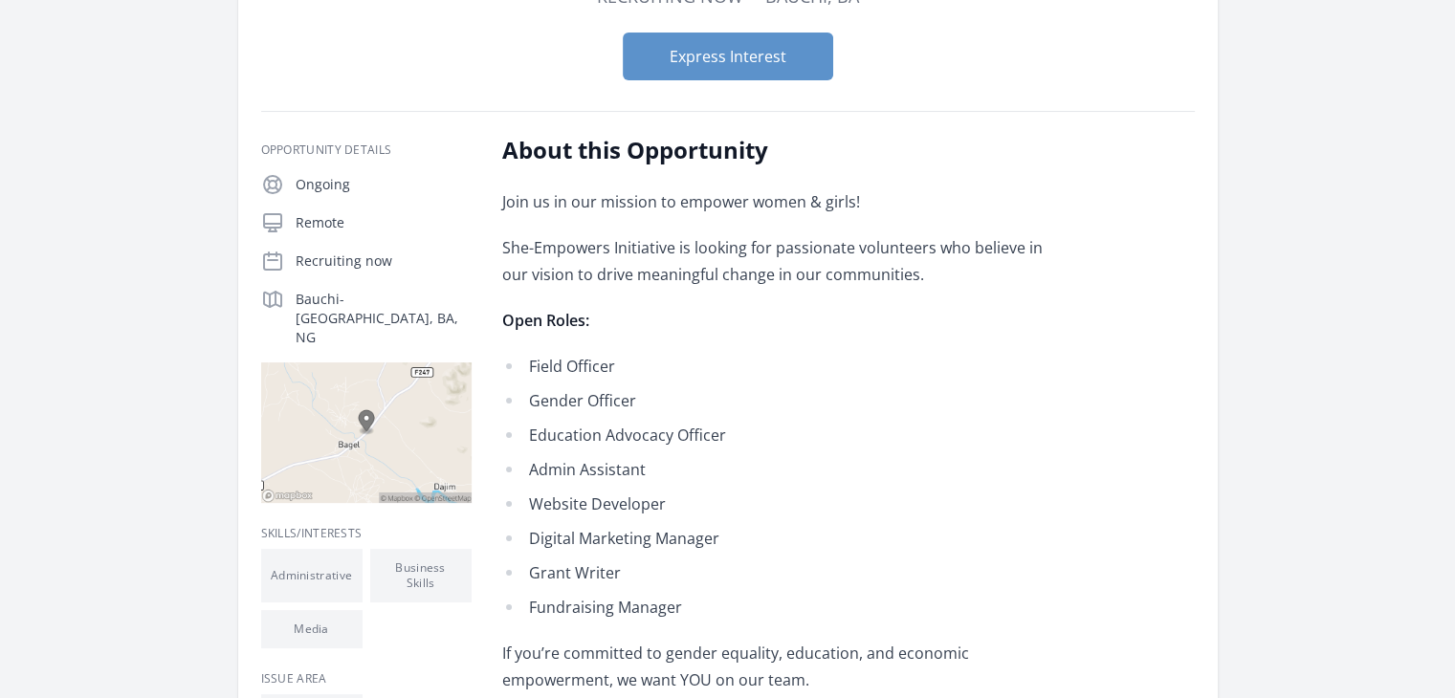
scroll to position [191, 0]
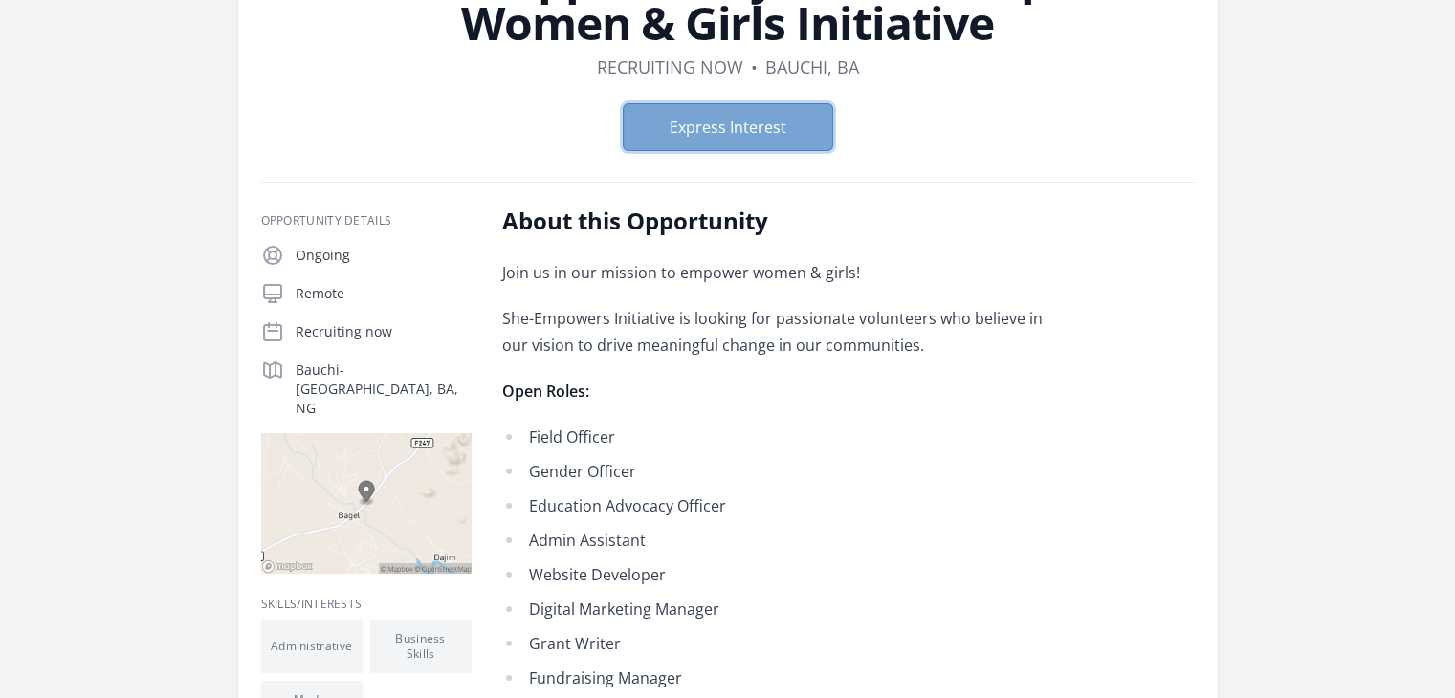
click at [716, 129] on button "Express Interest" at bounding box center [728, 127] width 210 height 48
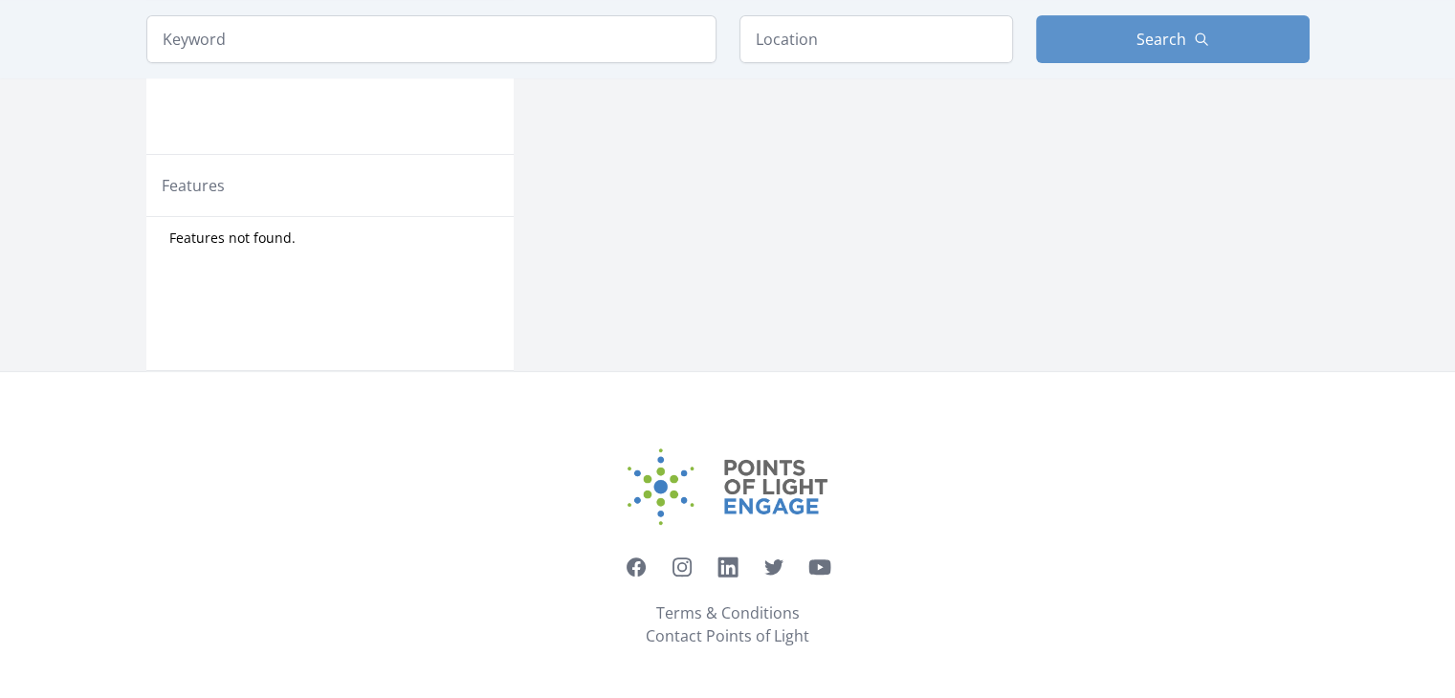
scroll to position [942, 0]
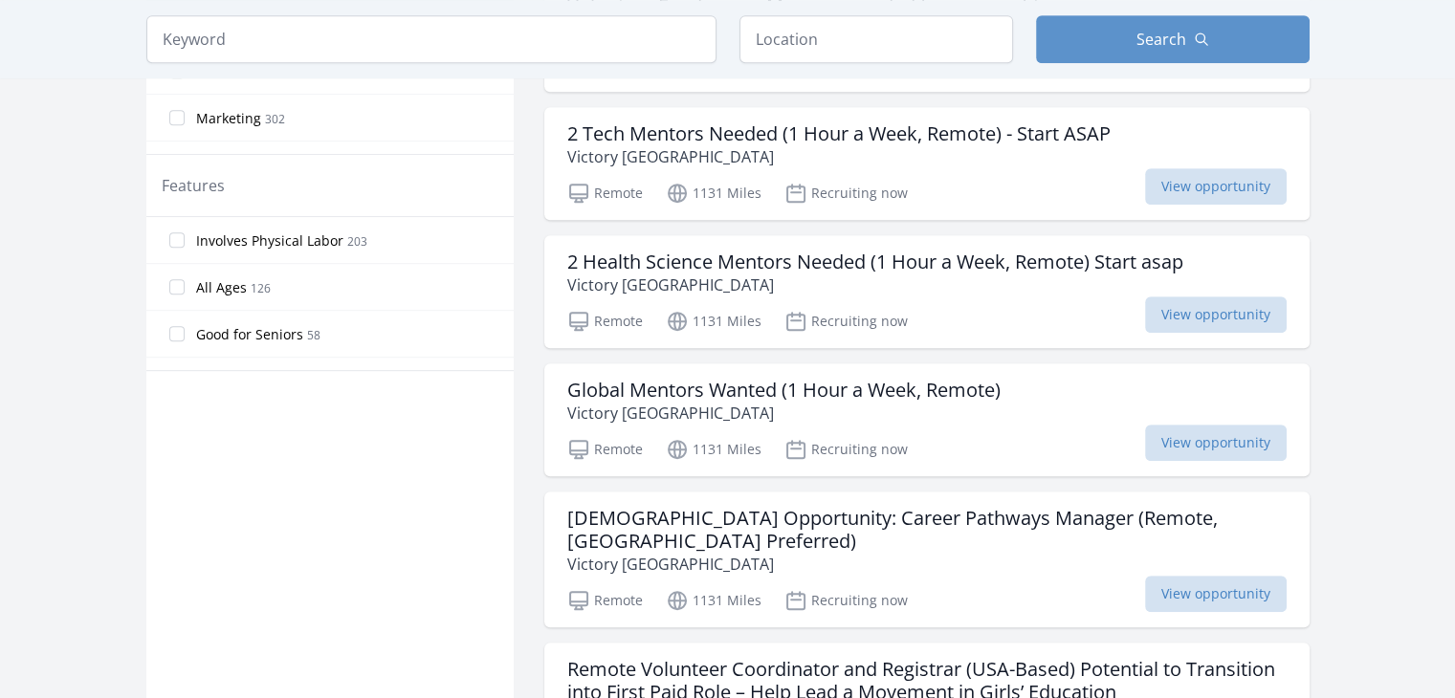
click at [1419, 441] on main "Keyword Location Search Active filters Clear filters :" at bounding box center [727, 590] width 1455 height 2943
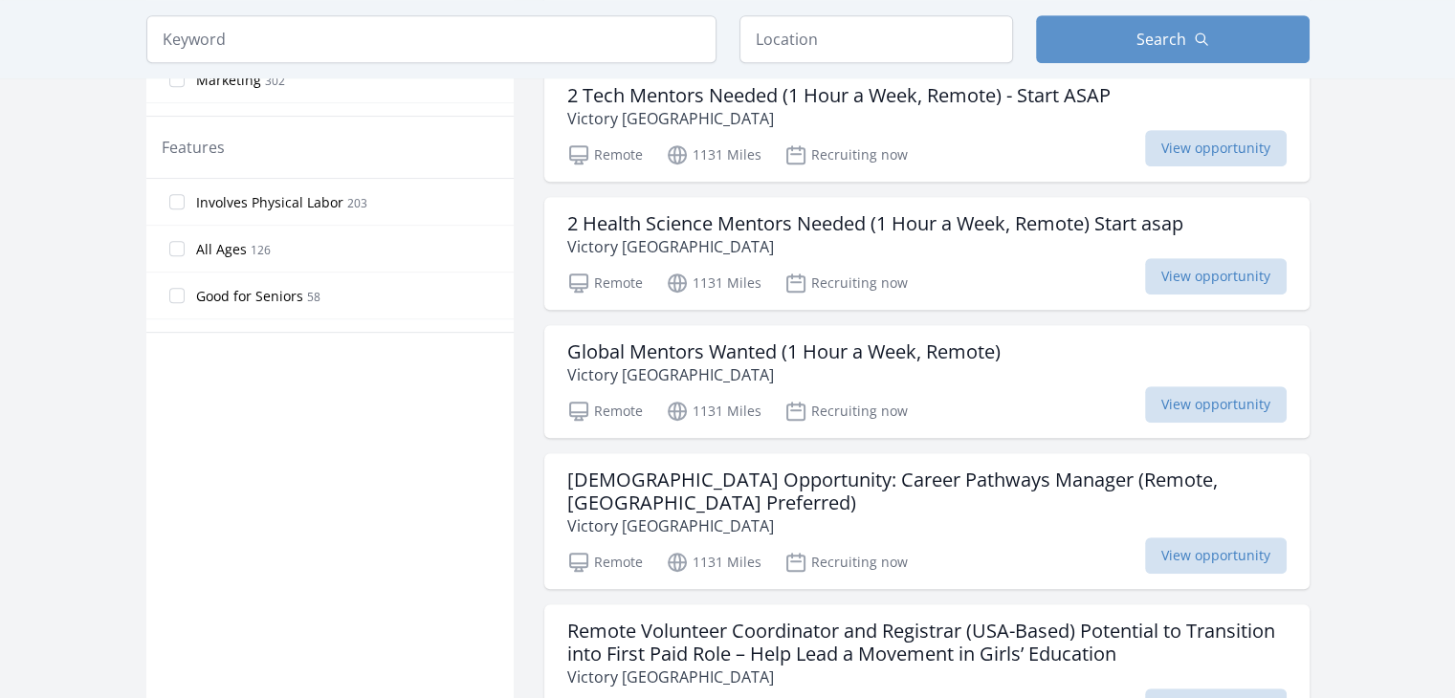
scroll to position [1019, 0]
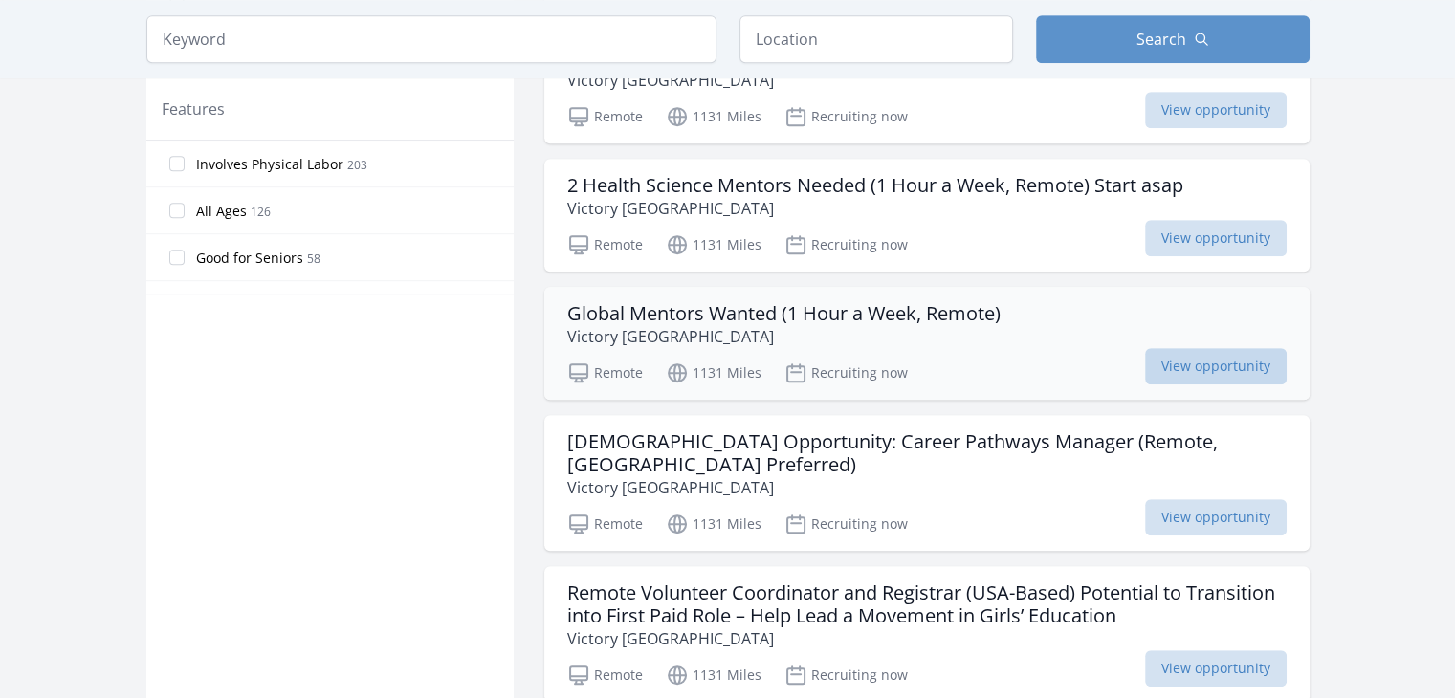
click at [1246, 355] on span "View opportunity" at bounding box center [1216, 366] width 142 height 36
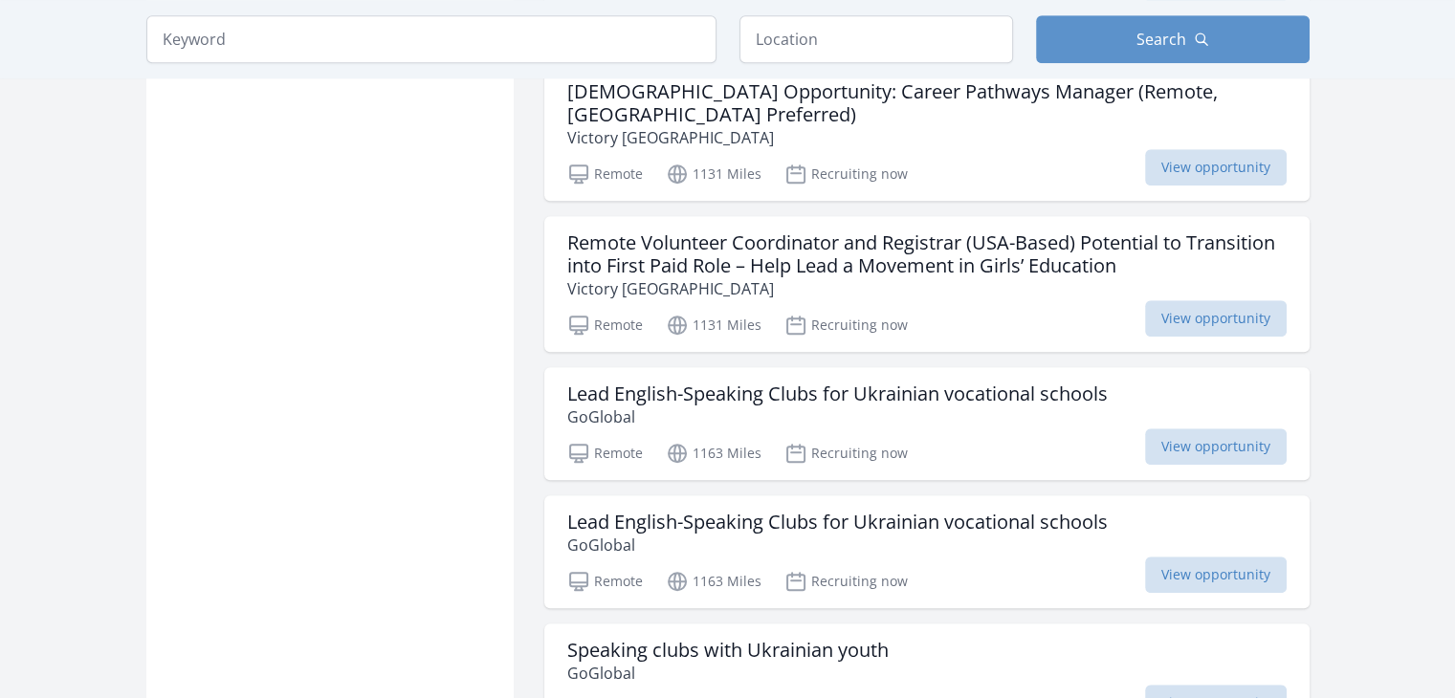
scroll to position [1363, 0]
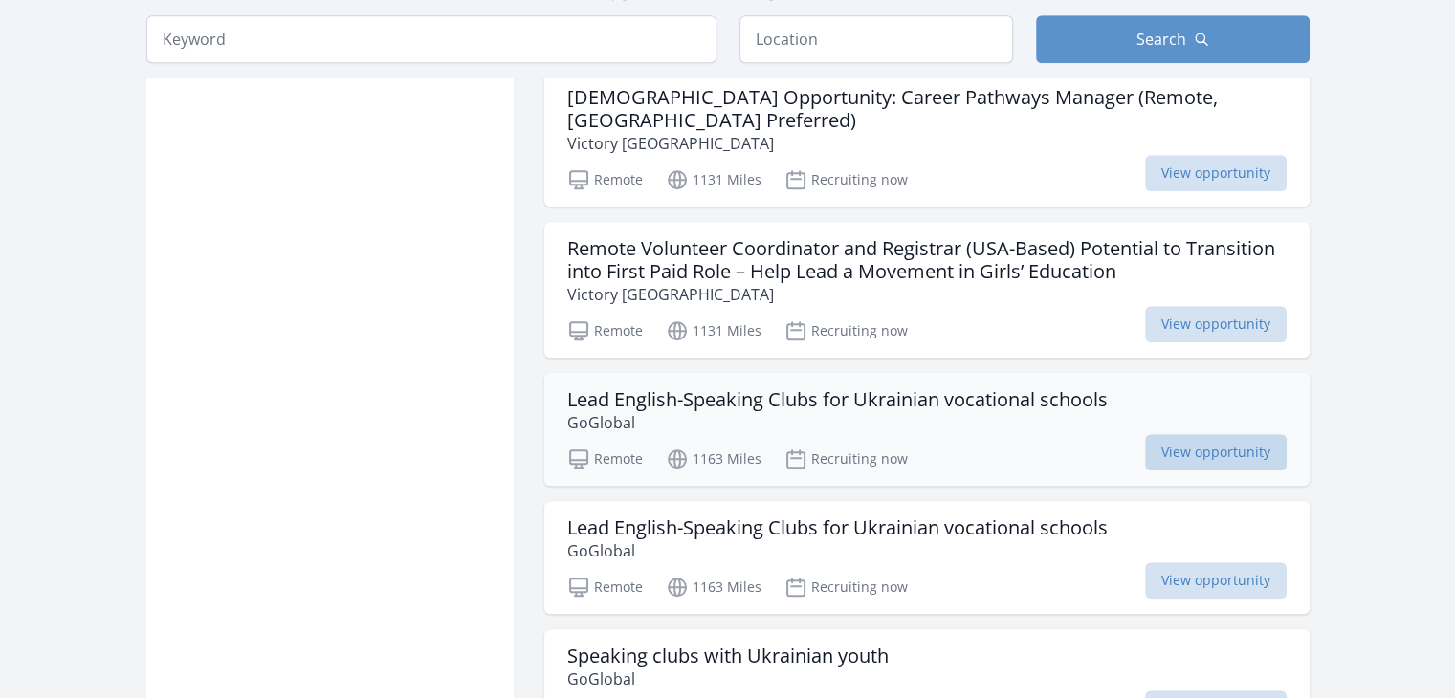
click at [1250, 434] on span "View opportunity" at bounding box center [1216, 452] width 142 height 36
click at [1393, 272] on main "Keyword Location Search Active filters Clear filters :" at bounding box center [727, 169] width 1455 height 2943
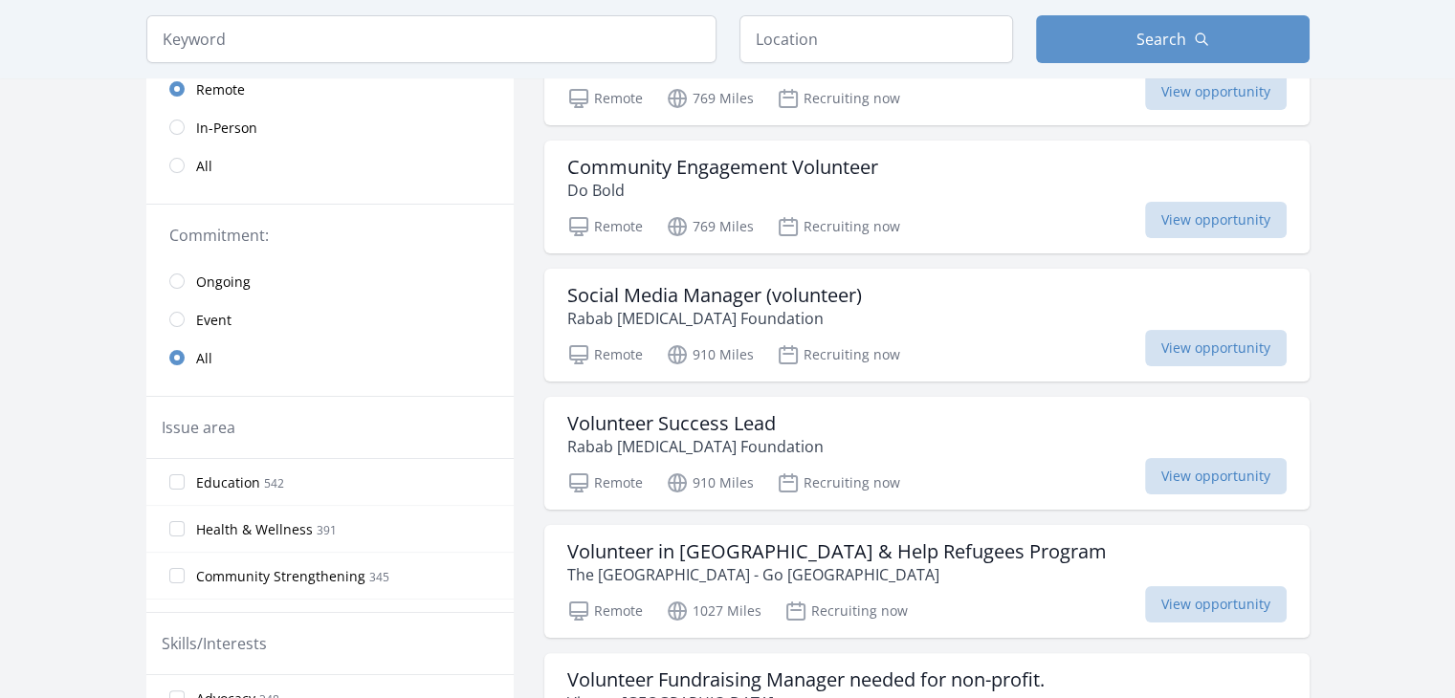
scroll to position [306, 0]
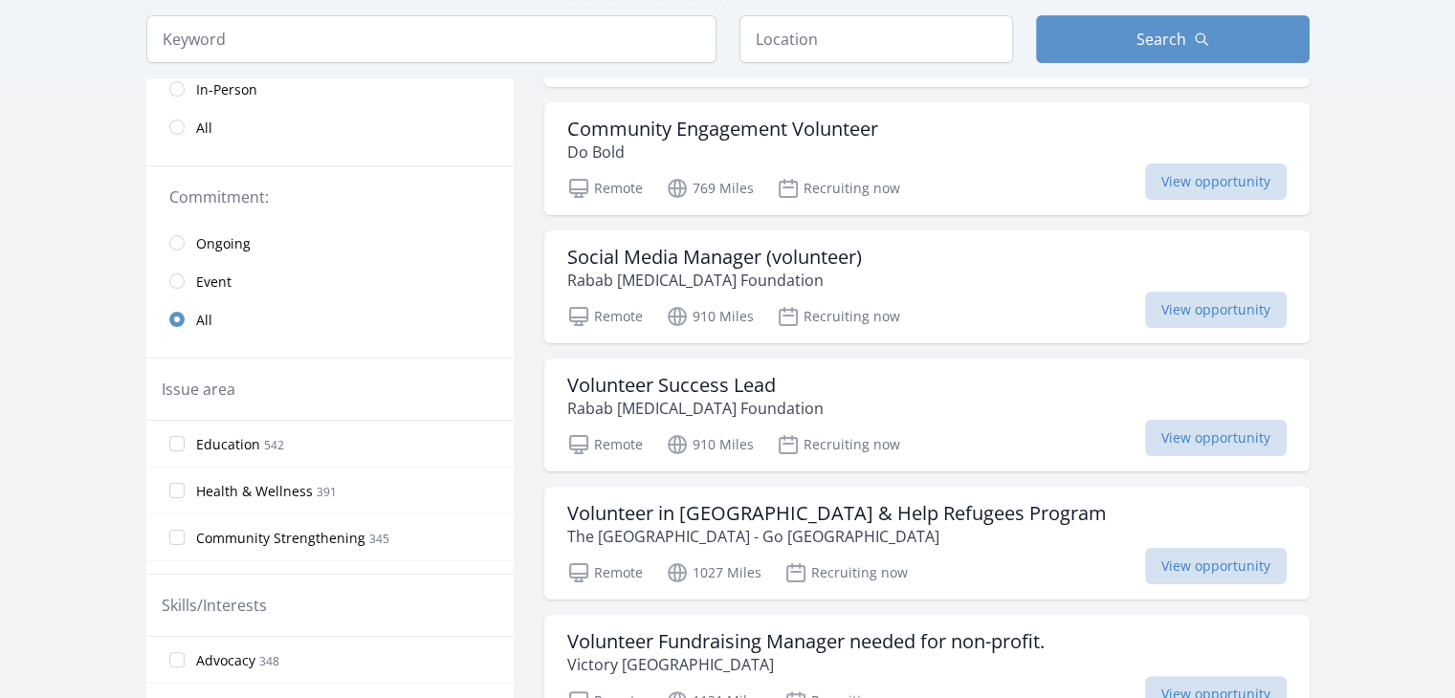
click at [175, 431] on label "Education 542" at bounding box center [329, 444] width 367 height 38
click at [175, 436] on input "Education 542" at bounding box center [176, 443] width 15 height 15
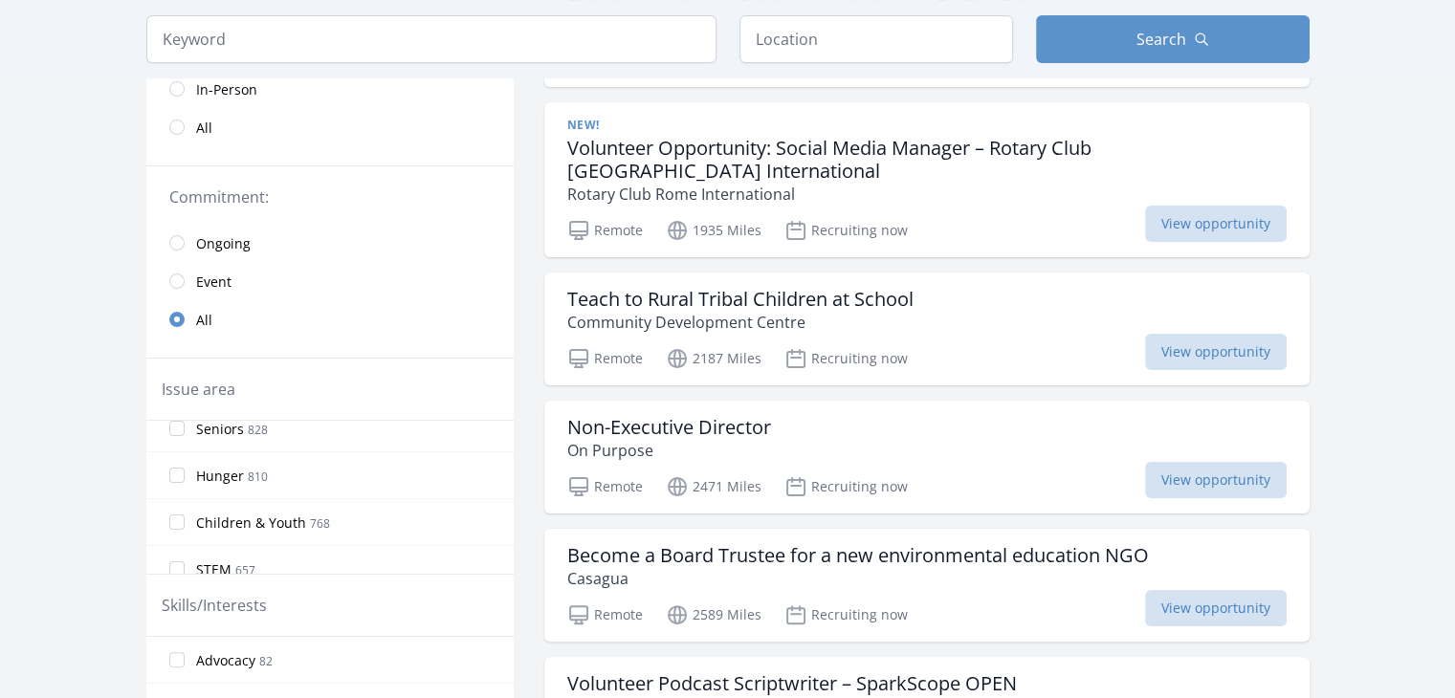
scroll to position [180, 0]
click at [474, 490] on label "Children & Youth 768" at bounding box center [329, 498] width 367 height 38
click at [185, 491] on input "Children & Youth 768" at bounding box center [176, 498] width 15 height 15
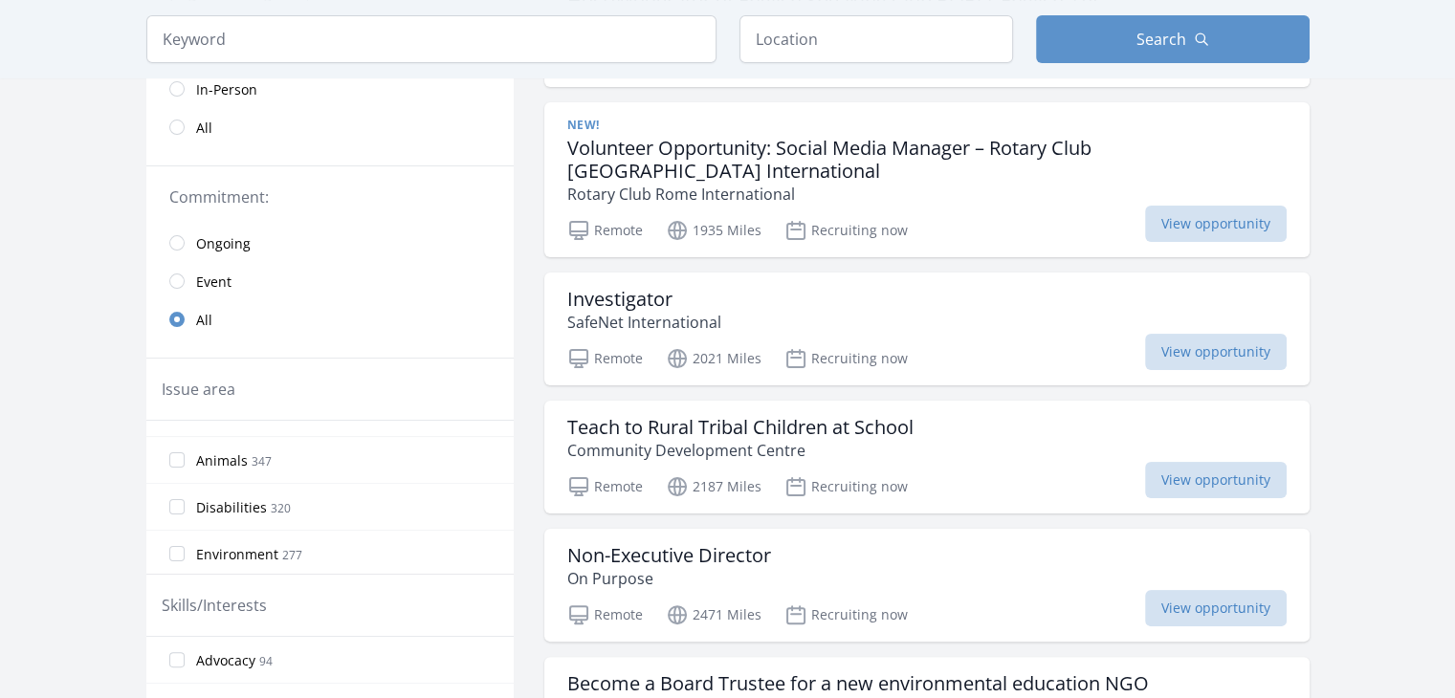
scroll to position [422, 0]
click at [450, 485] on label "Disabilities 320" at bounding box center [329, 491] width 367 height 38
click at [185, 485] on input "Disabilities 320" at bounding box center [176, 490] width 15 height 15
click at [468, 506] on label "Literacy 151" at bounding box center [329, 509] width 367 height 38
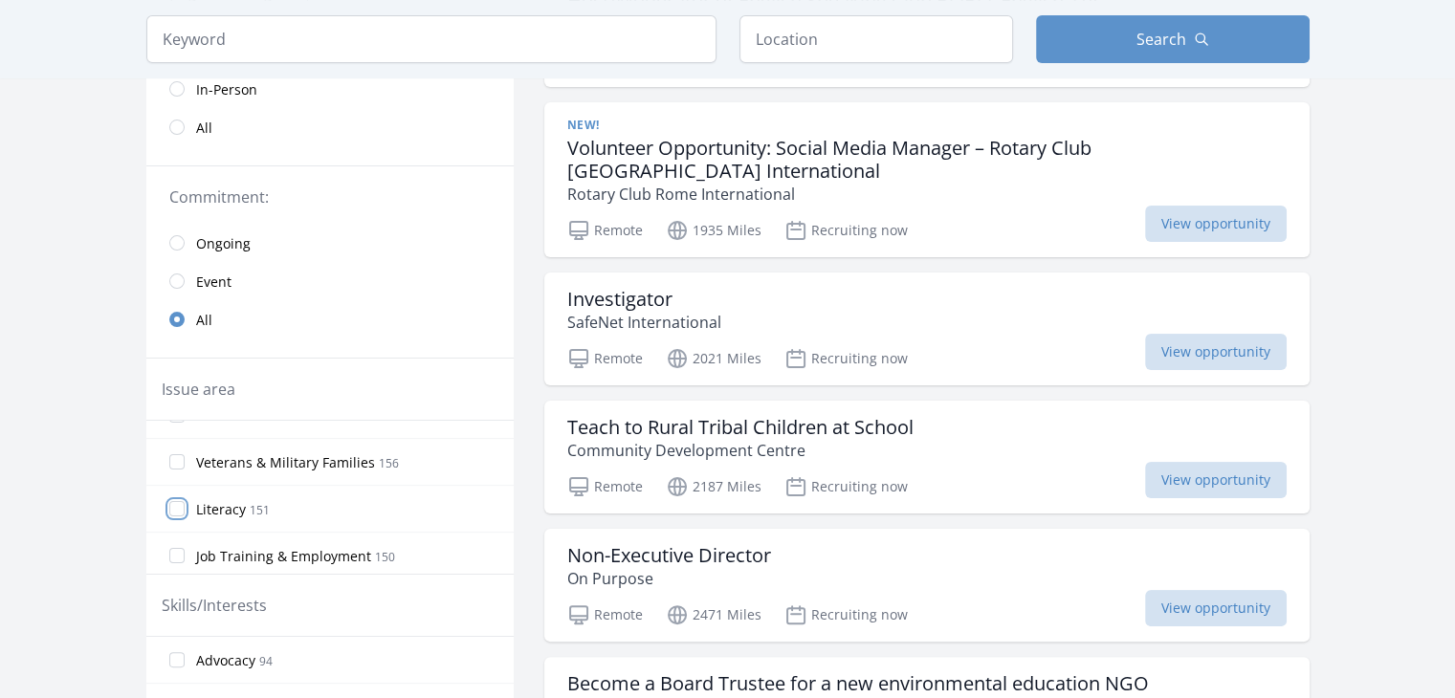
click at [185, 506] on input "Literacy 151" at bounding box center [176, 508] width 15 height 15
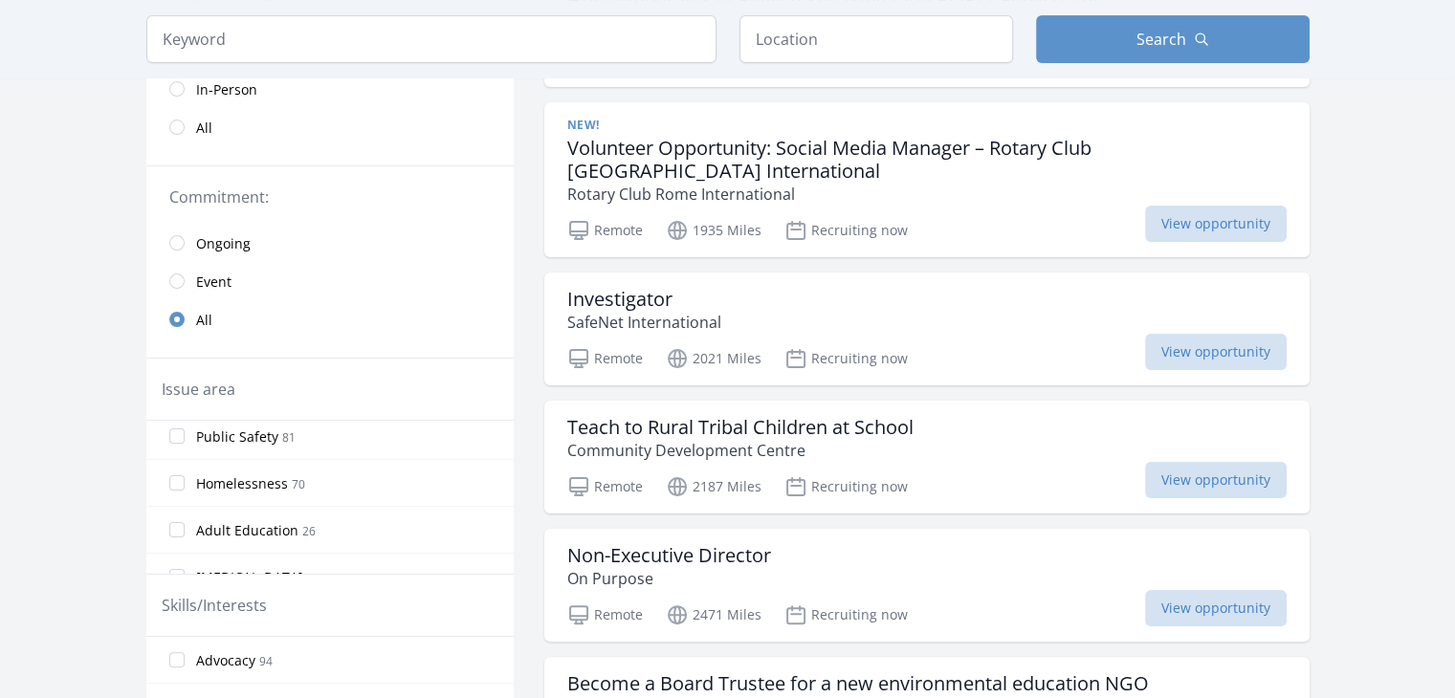
scroll to position [1106, 0]
click at [451, 498] on label "Adult Education 26" at bounding box center [329, 510] width 367 height 38
click at [185, 502] on input "Adult Education 26" at bounding box center [176, 509] width 15 height 15
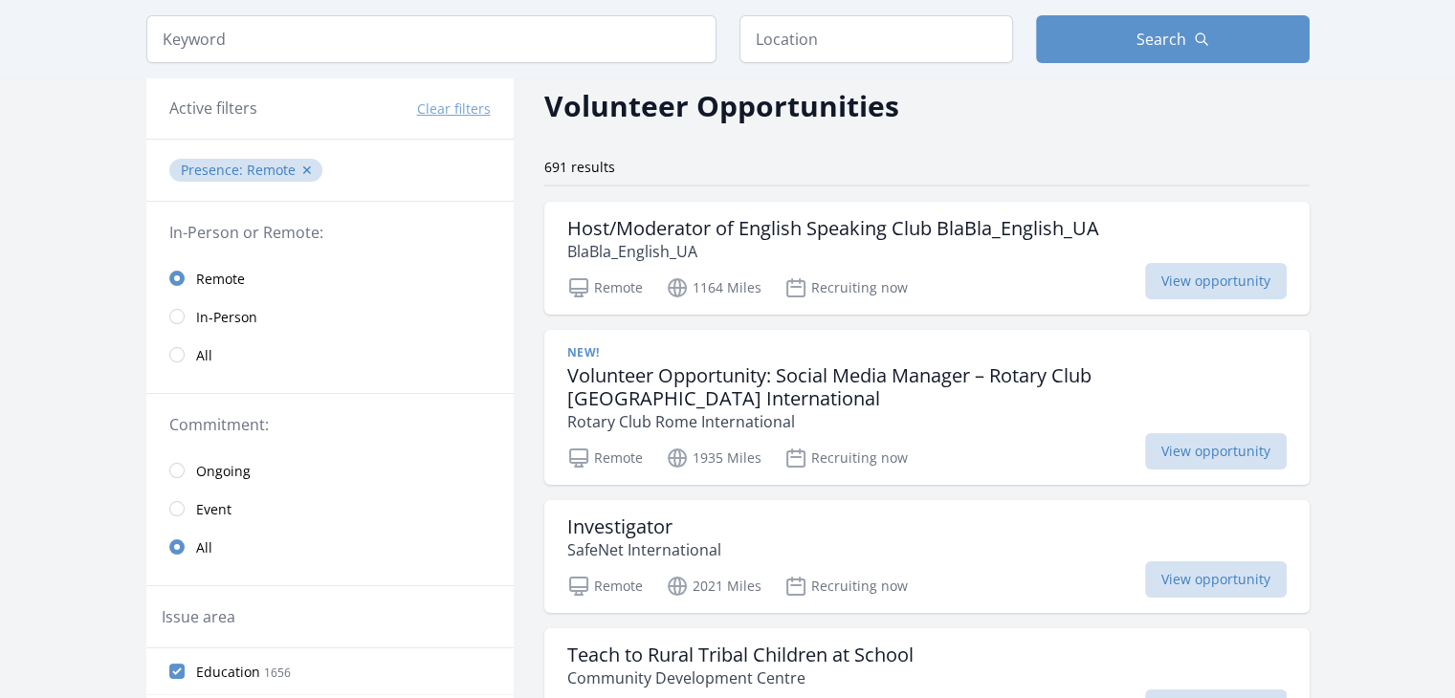
scroll to position [0, 0]
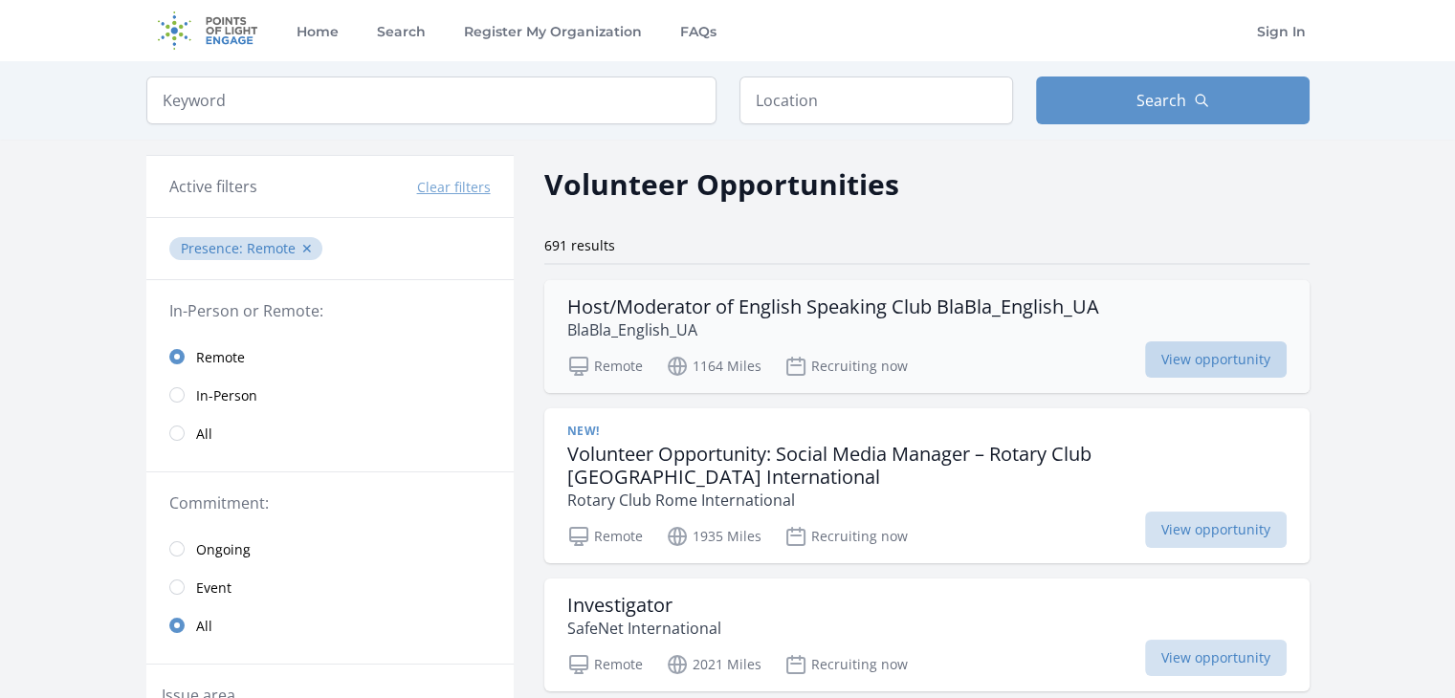
click at [1159, 366] on span "View opportunity" at bounding box center [1216, 359] width 142 height 36
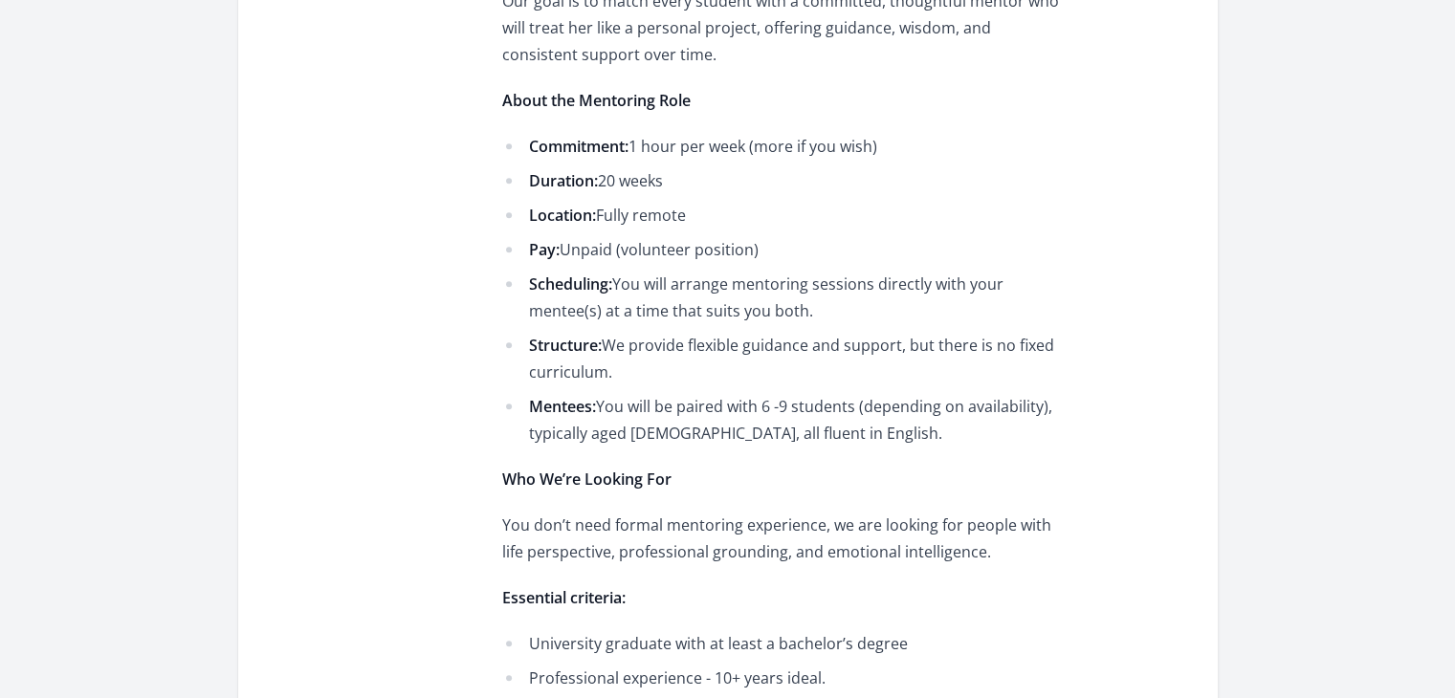
scroll to position [995, 0]
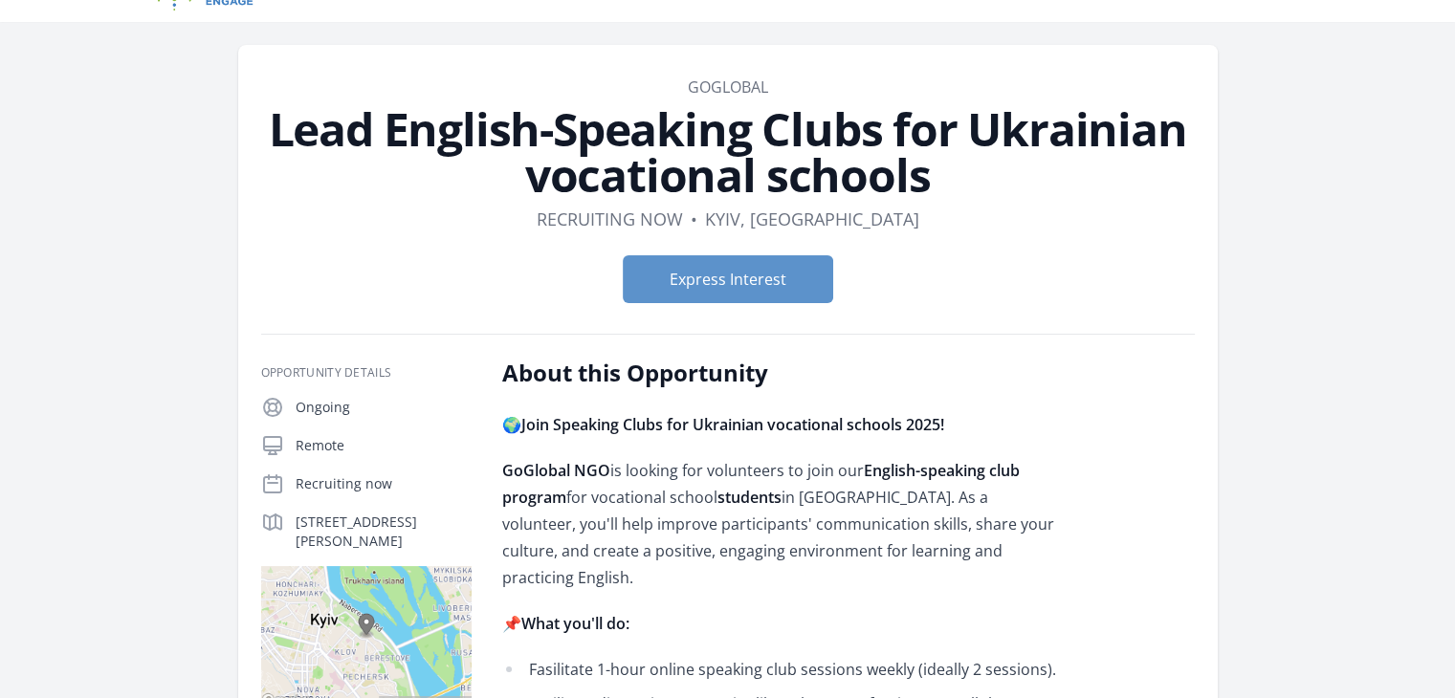
scroll to position [38, 0]
click at [787, 263] on button "Express Interest" at bounding box center [728, 280] width 210 height 48
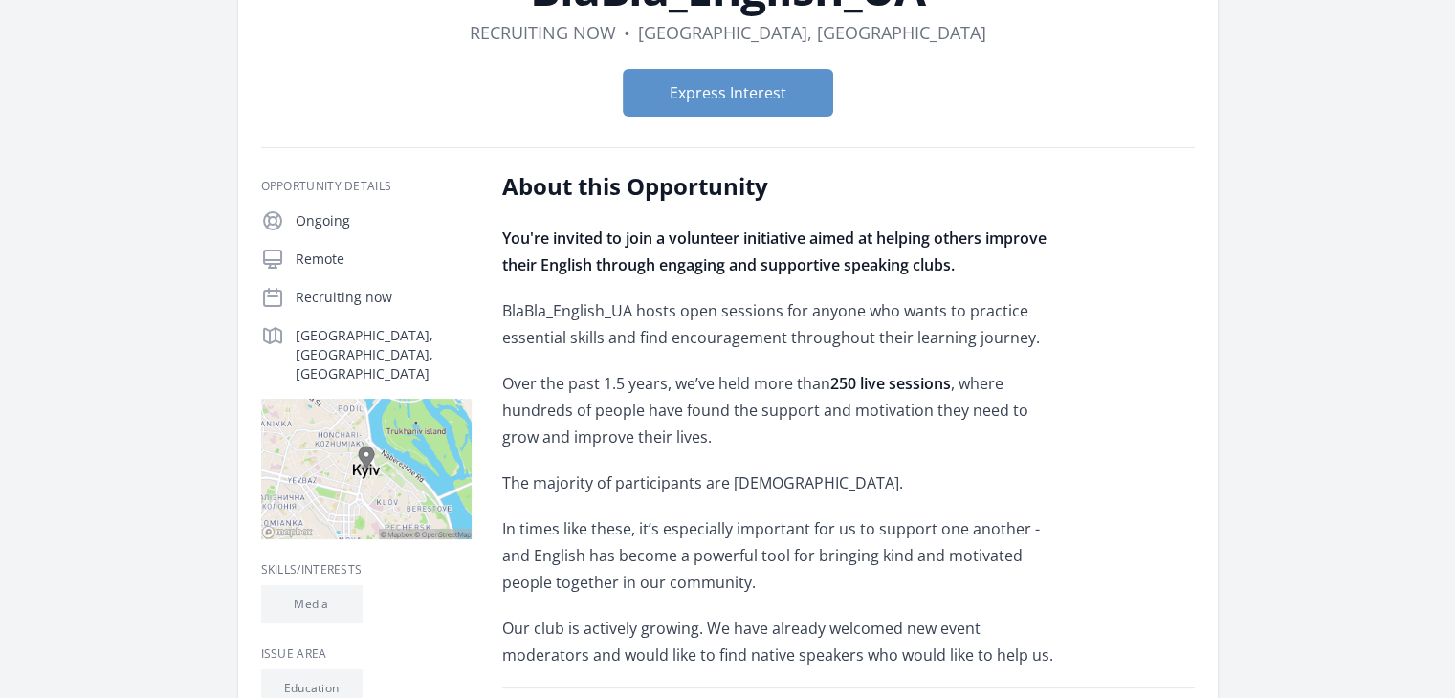
scroll to position [268, 0]
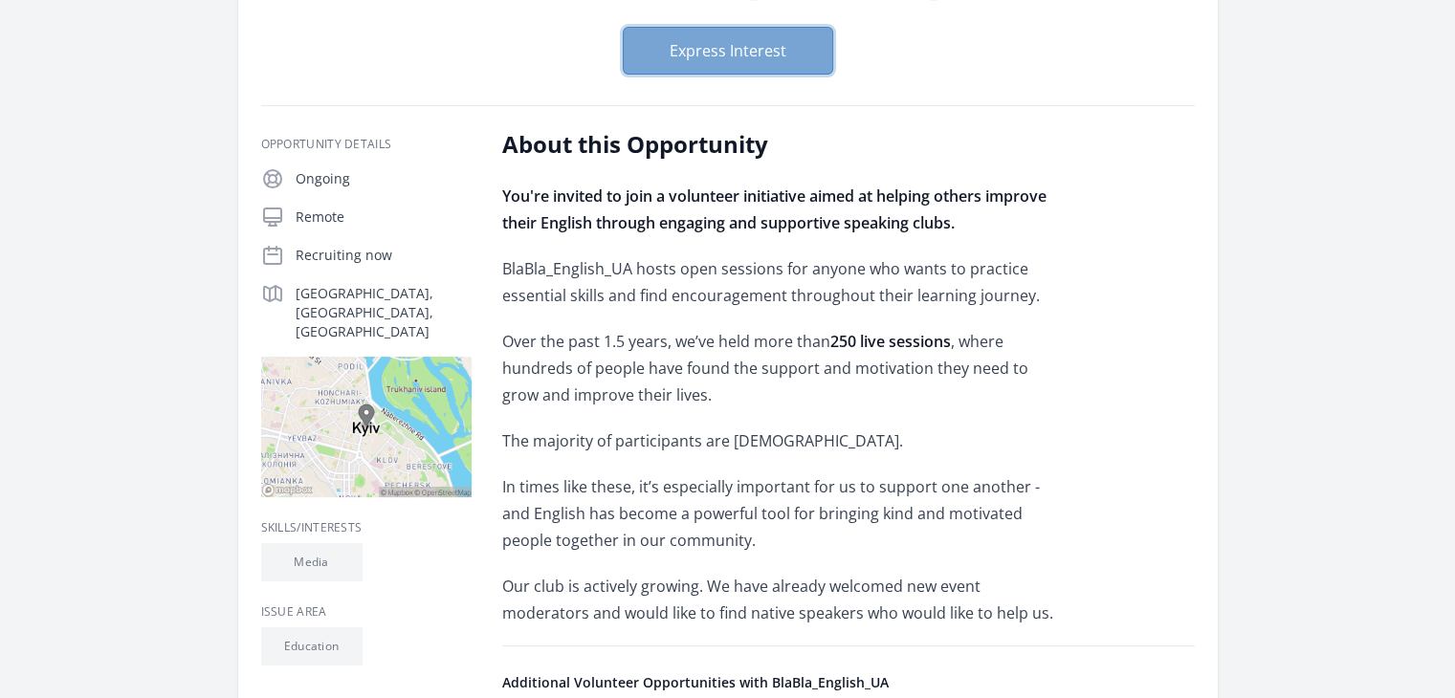
click at [765, 62] on button "Express Interest" at bounding box center [728, 51] width 210 height 48
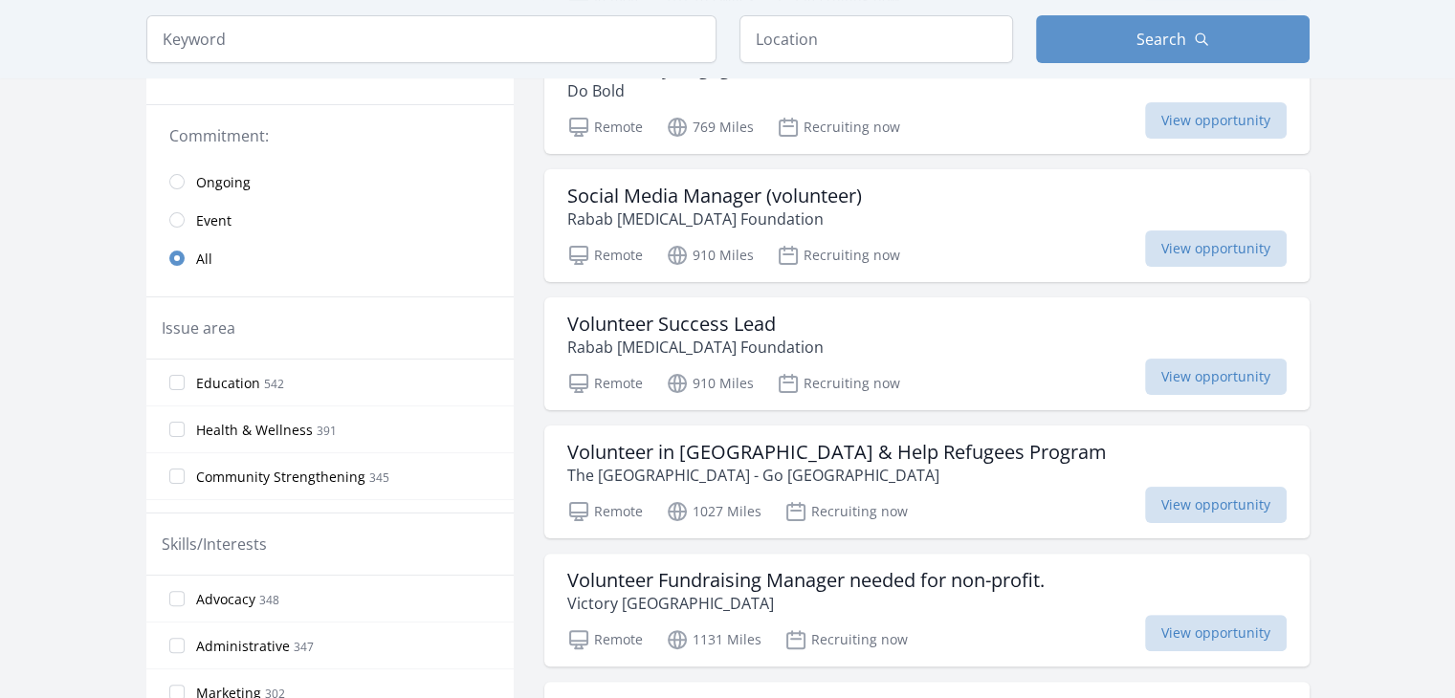
scroll to position [421, 0]
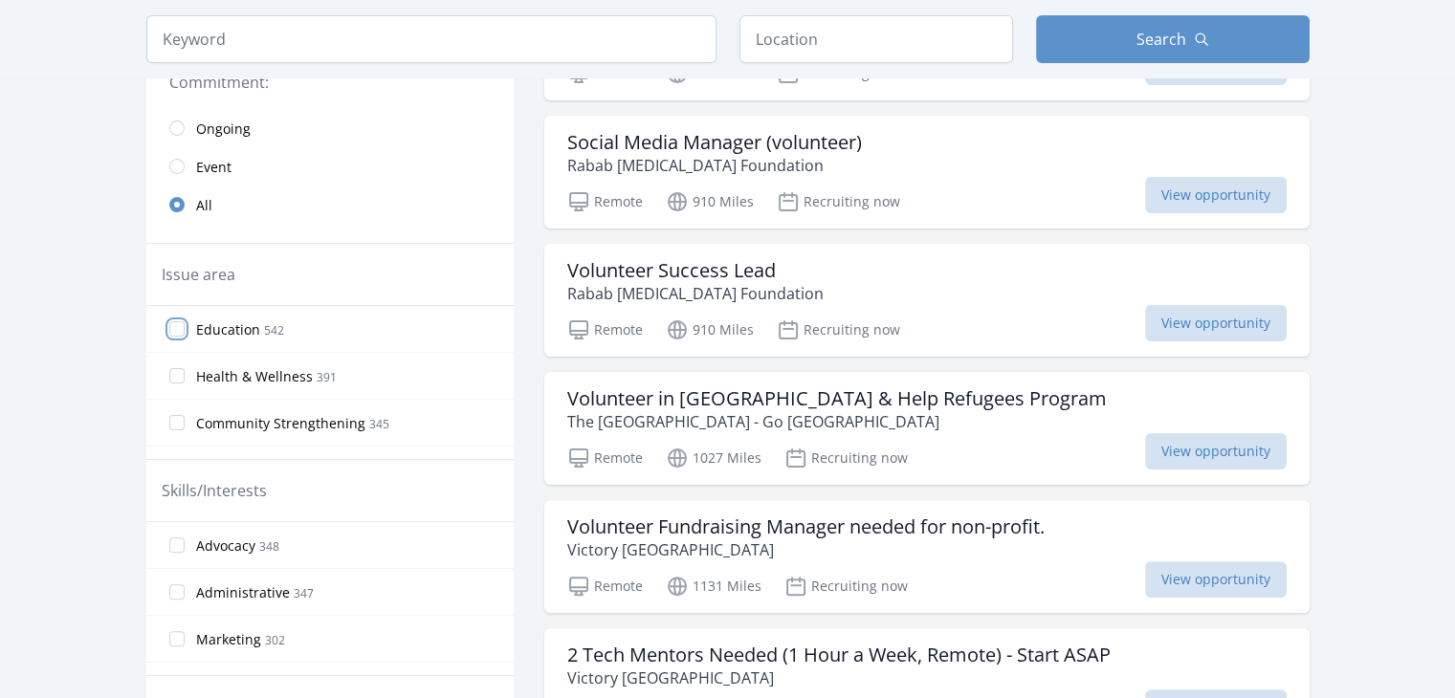
click at [174, 327] on input "Education 542" at bounding box center [176, 328] width 15 height 15
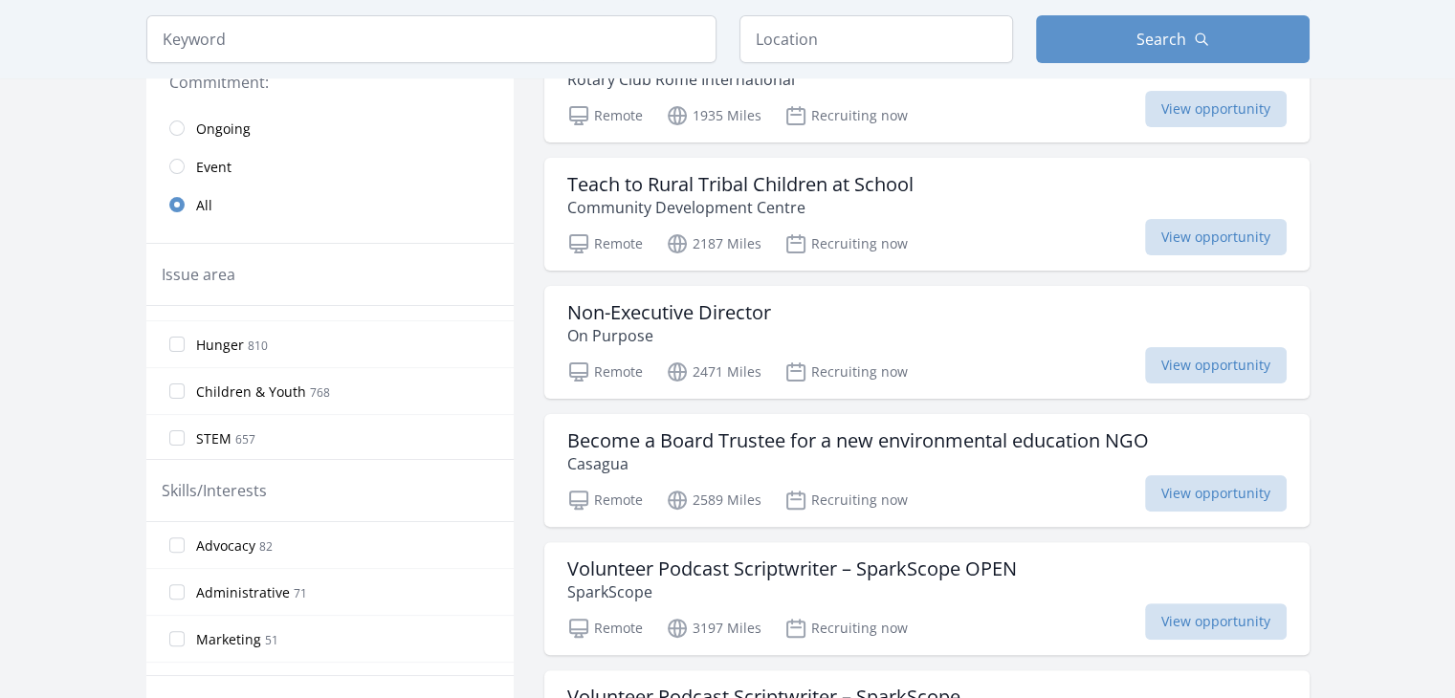
scroll to position [180, 0]
click at [495, 369] on label "Children & Youth 768" at bounding box center [329, 383] width 367 height 38
click at [185, 376] on input "Children & Youth 768" at bounding box center [176, 383] width 15 height 15
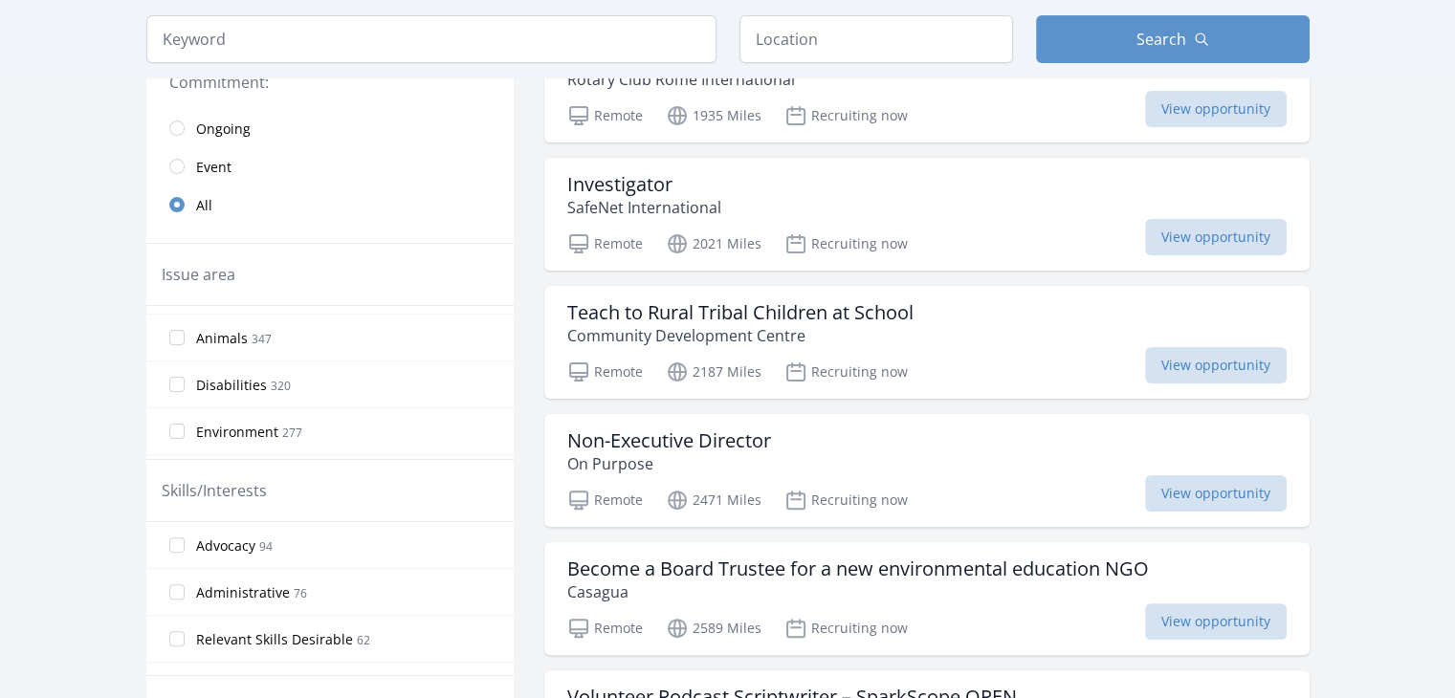
scroll to position [430, 0]
click at [472, 368] on label "Disabilities 320" at bounding box center [329, 367] width 367 height 38
click at [185, 368] on input "Disabilities 320" at bounding box center [176, 367] width 15 height 15
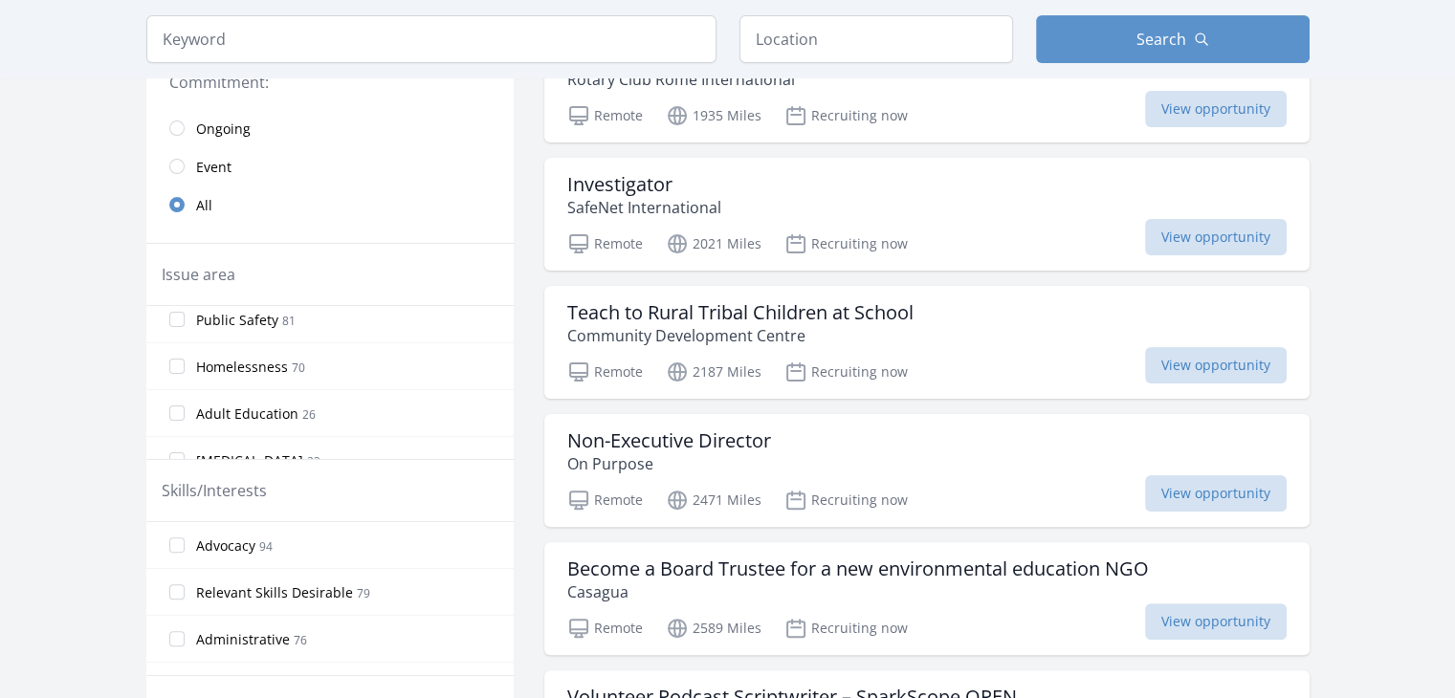
scroll to position [1106, 0]
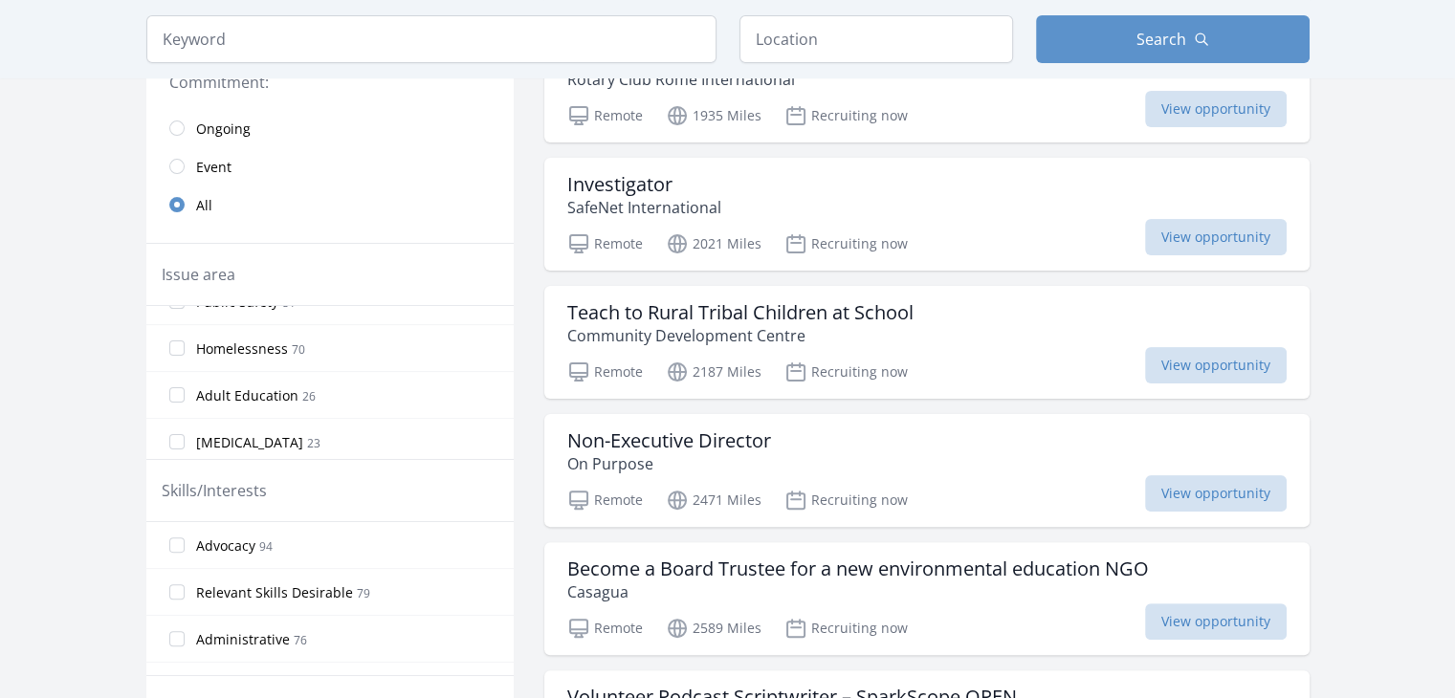
click at [445, 388] on label "Adult Education 26" at bounding box center [329, 395] width 367 height 38
click at [185, 388] on input "Adult Education 26" at bounding box center [176, 394] width 15 height 15
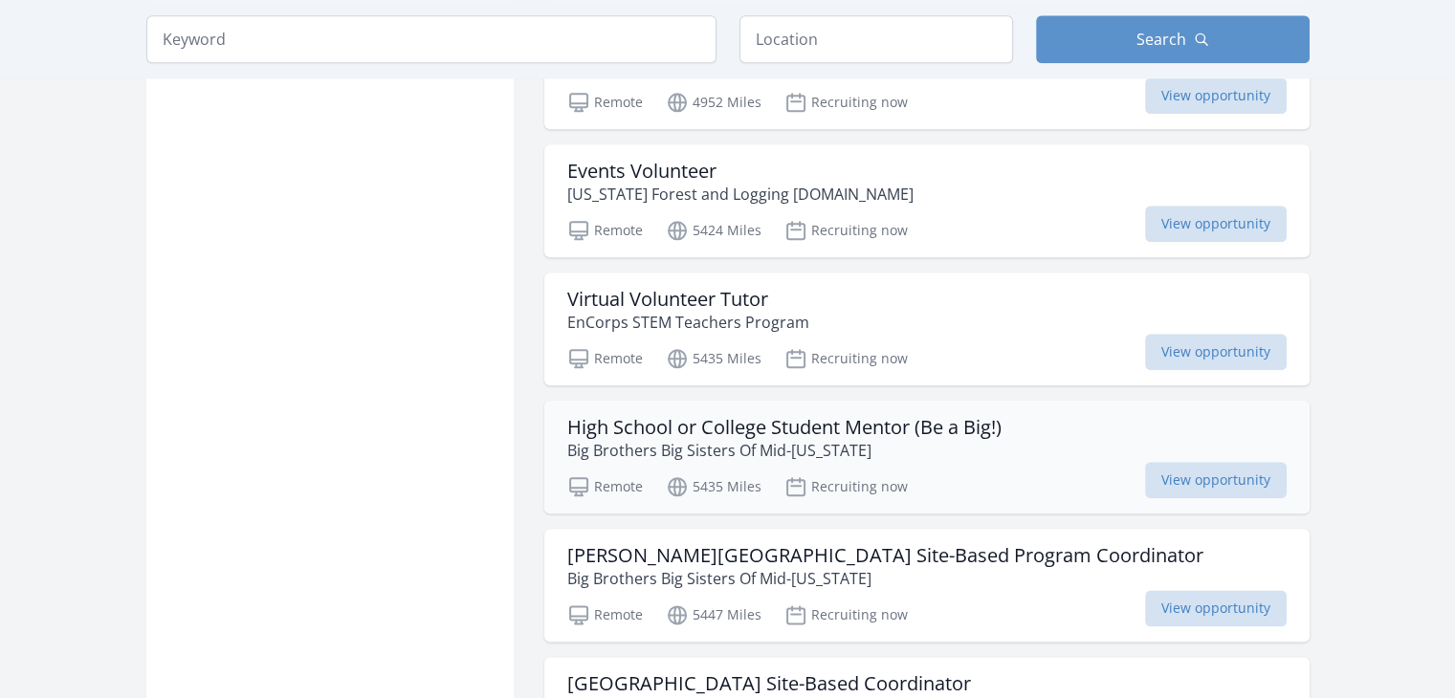
scroll to position [2219, 0]
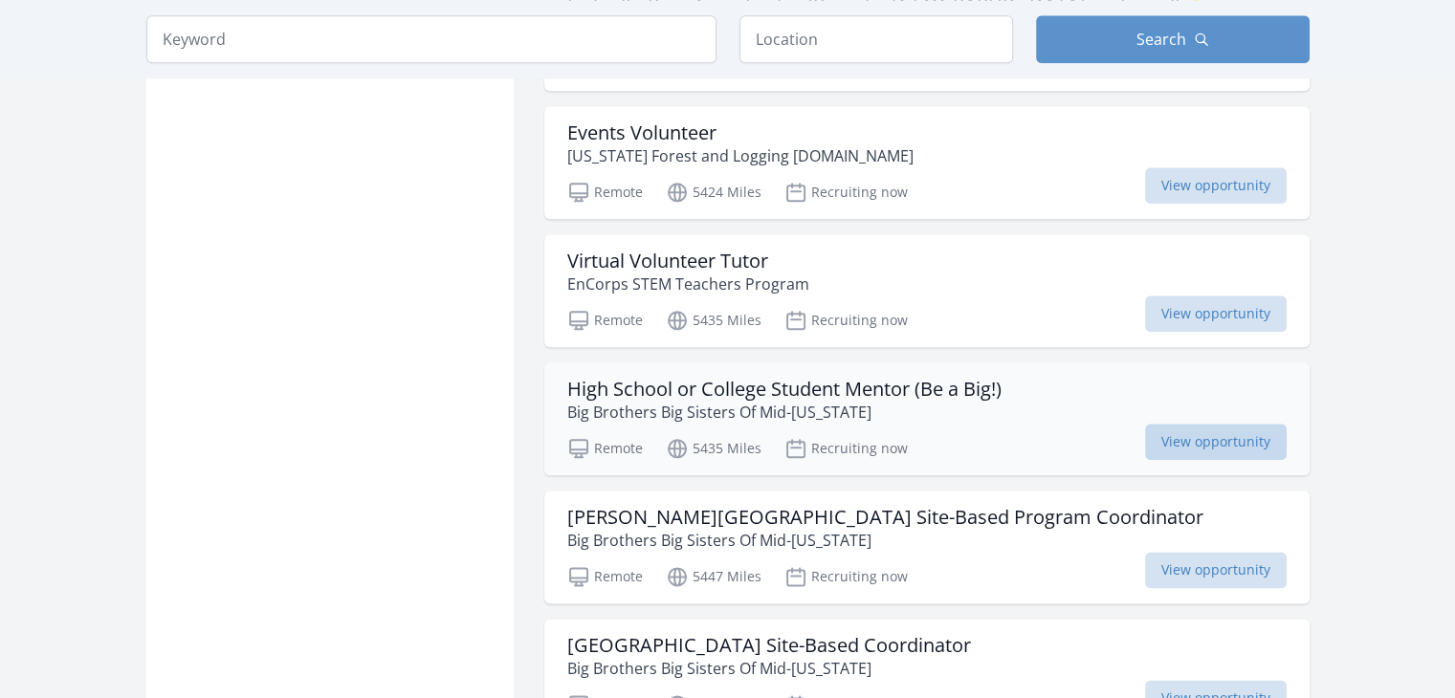
click at [1186, 424] on span "View opportunity" at bounding box center [1216, 442] width 142 height 36
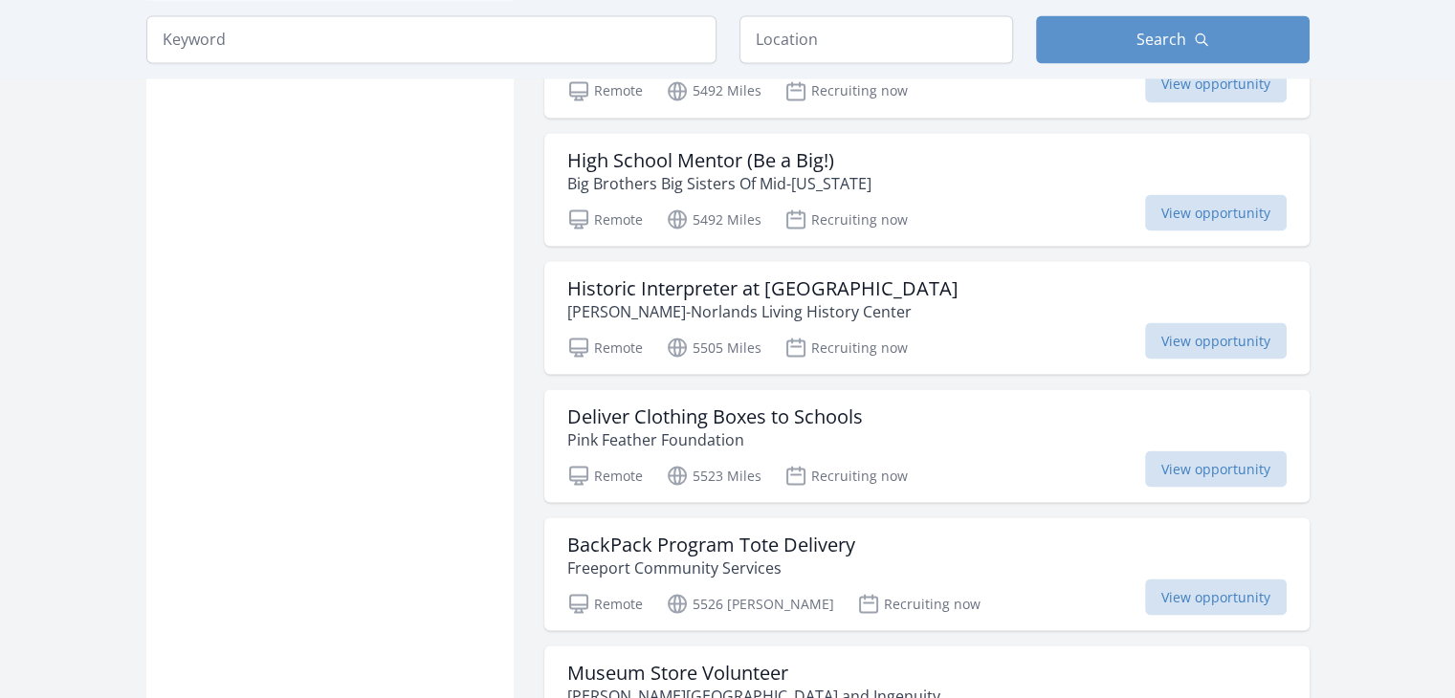
scroll to position [3558, 0]
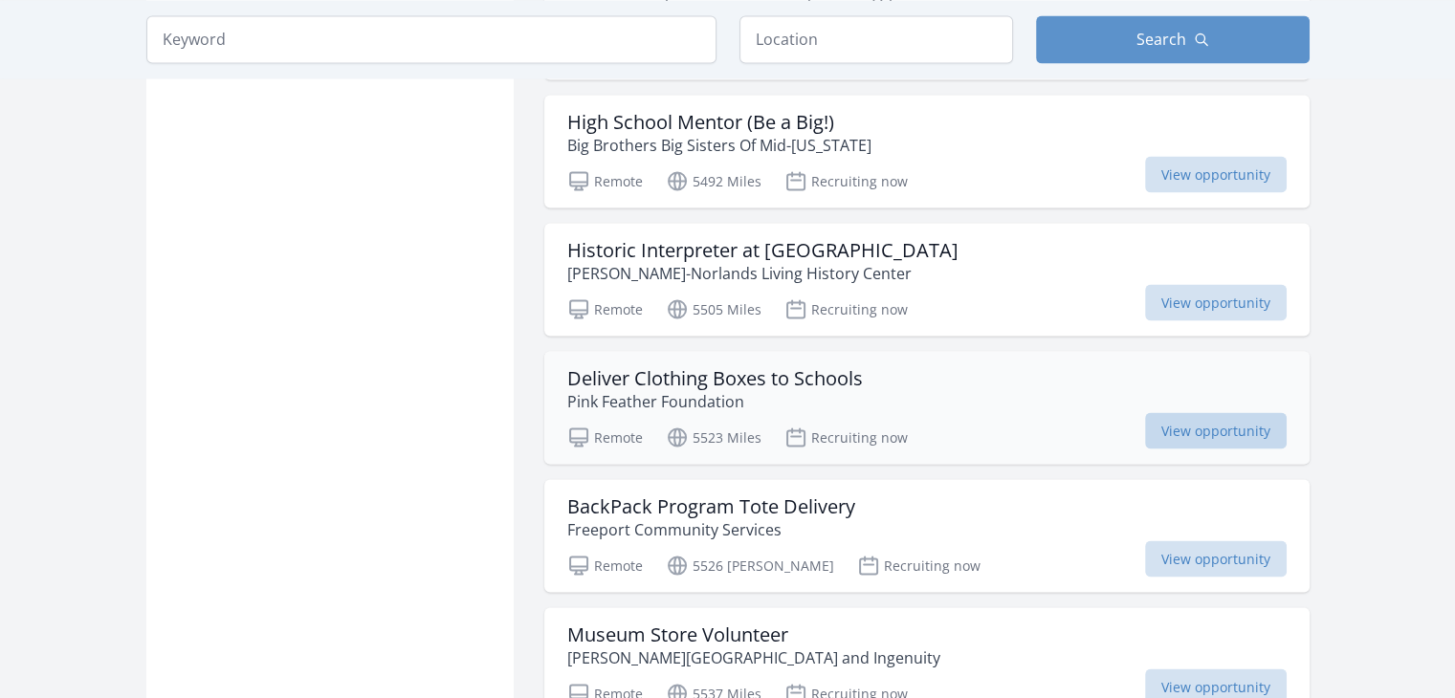
click at [1188, 412] on span "View opportunity" at bounding box center [1216, 430] width 142 height 36
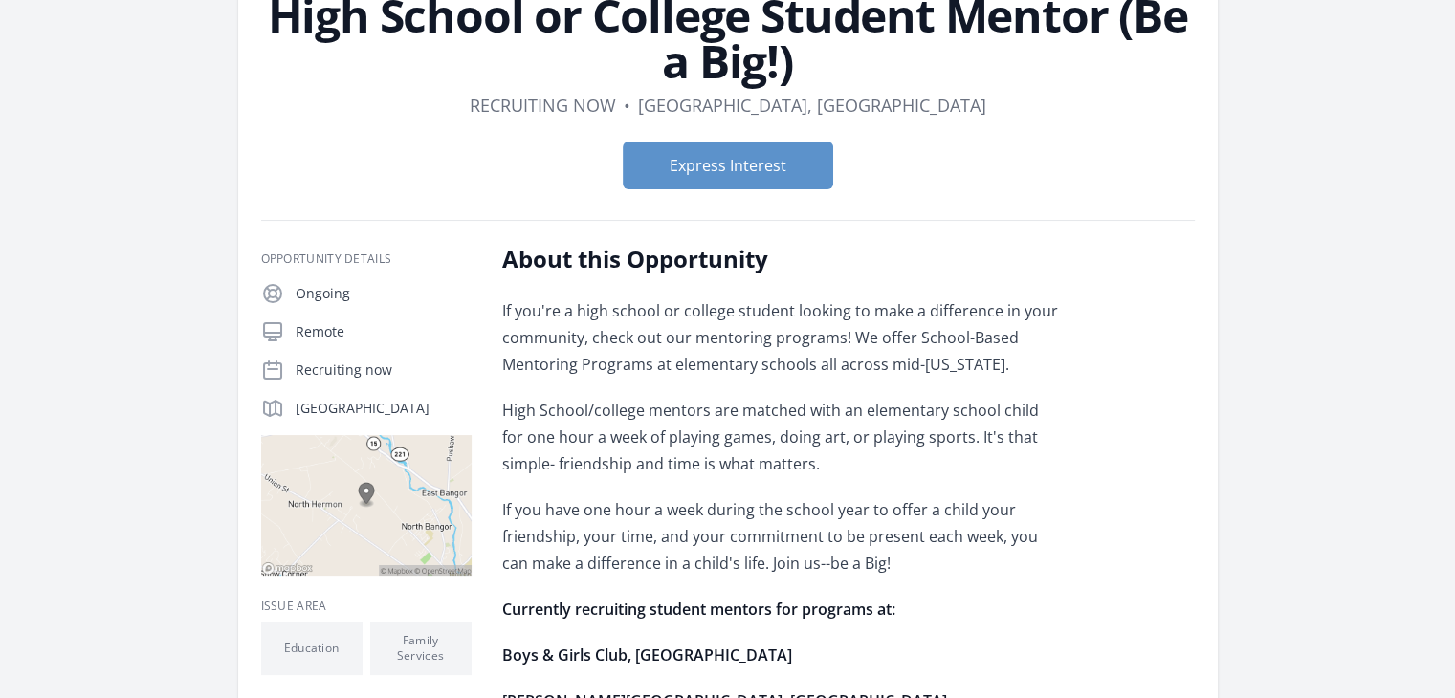
scroll to position [191, 0]
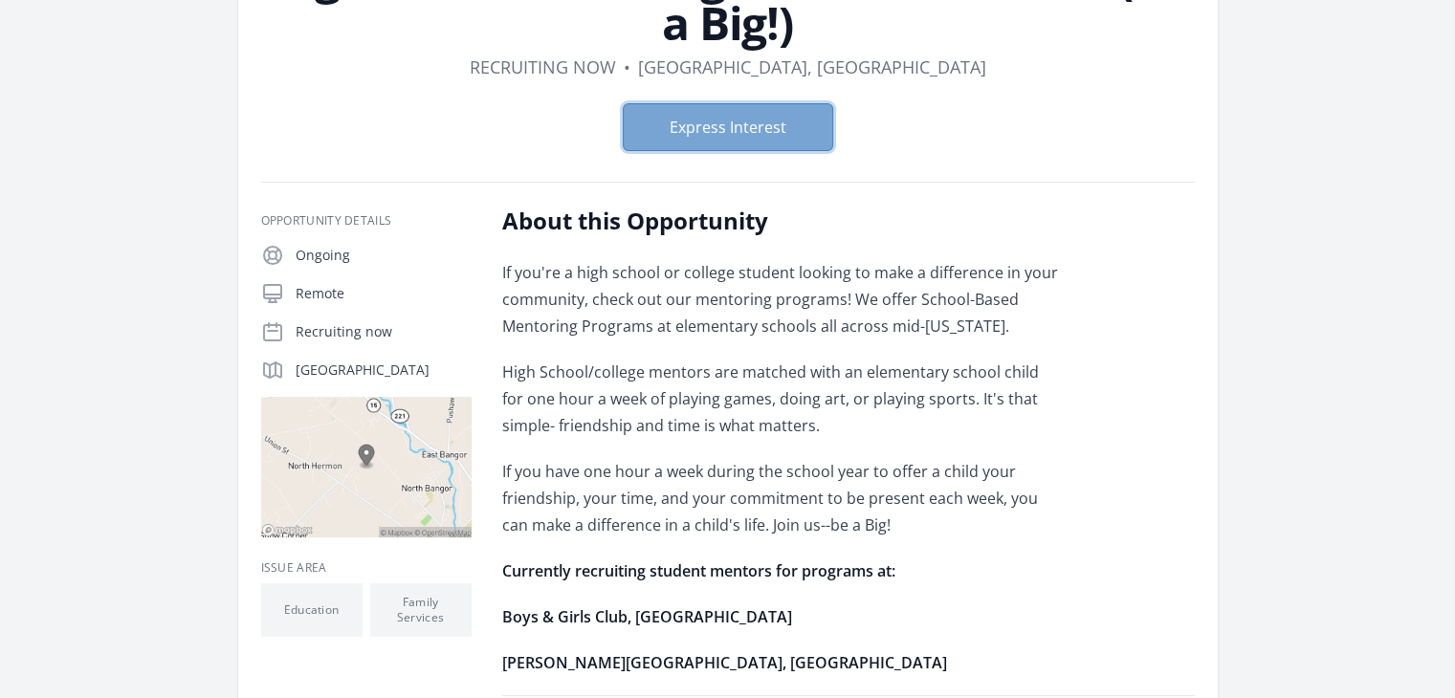
click at [749, 127] on button "Express Interest" at bounding box center [728, 127] width 210 height 48
click at [684, 112] on button "Express Interest" at bounding box center [728, 127] width 210 height 48
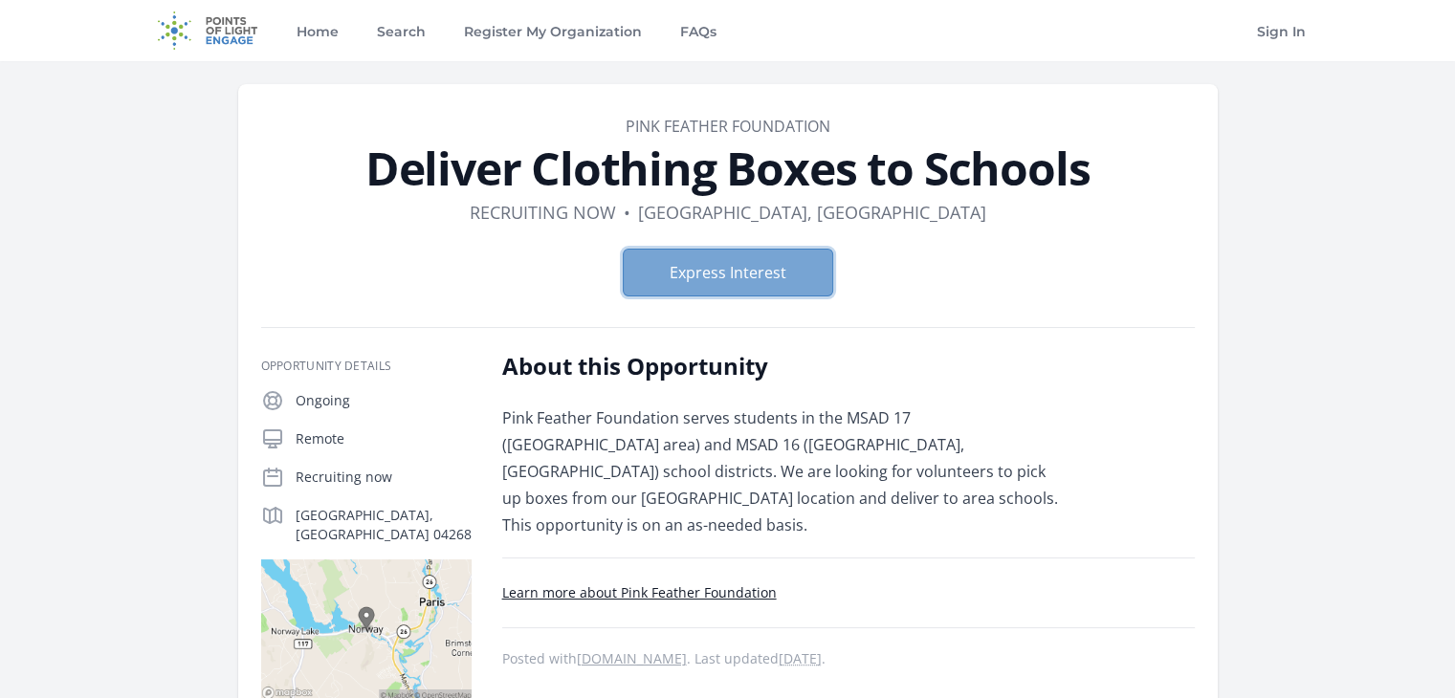
click at [723, 280] on button "Express Interest" at bounding box center [728, 273] width 210 height 48
